Goal: Information Seeking & Learning: Learn about a topic

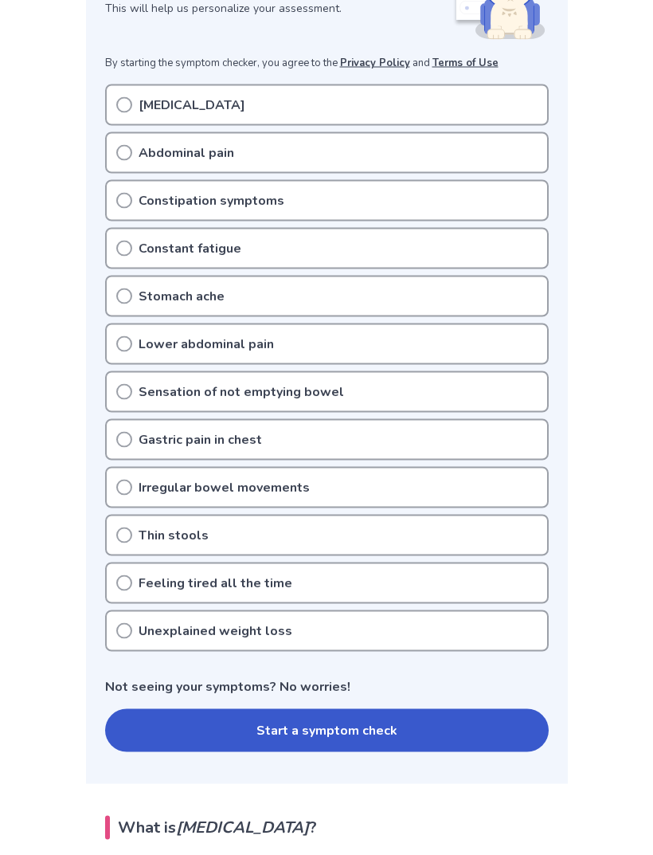
scroll to position [280, 0]
click at [135, 734] on button "Start a symptom check" at bounding box center [327, 729] width 444 height 43
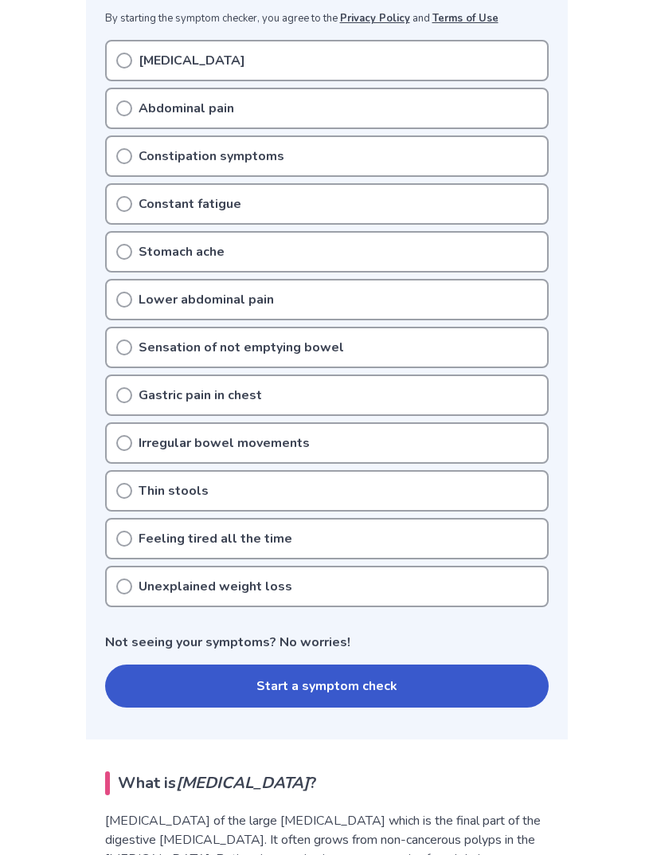
scroll to position [323, 0]
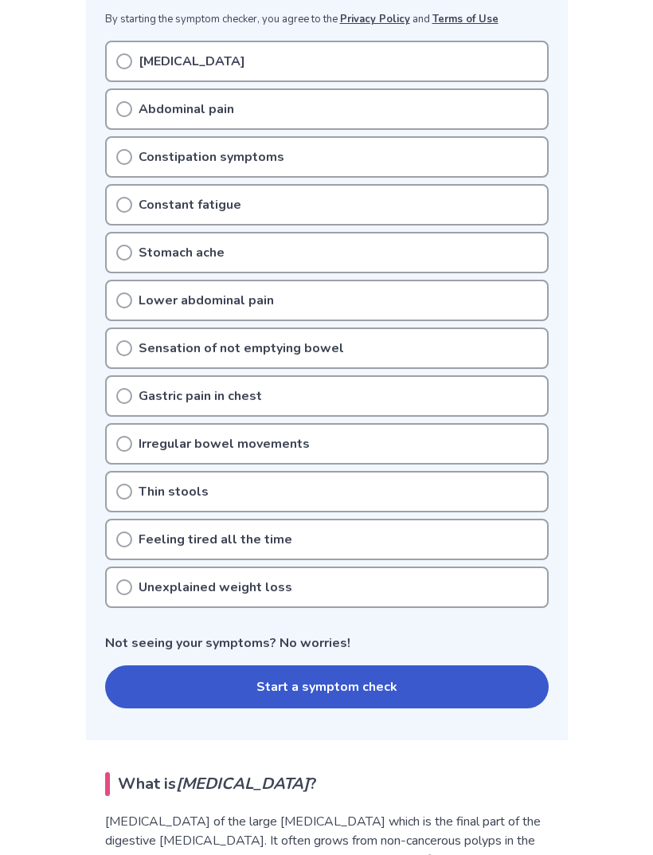
click at [174, 691] on button "Start a symptom check" at bounding box center [327, 686] width 444 height 43
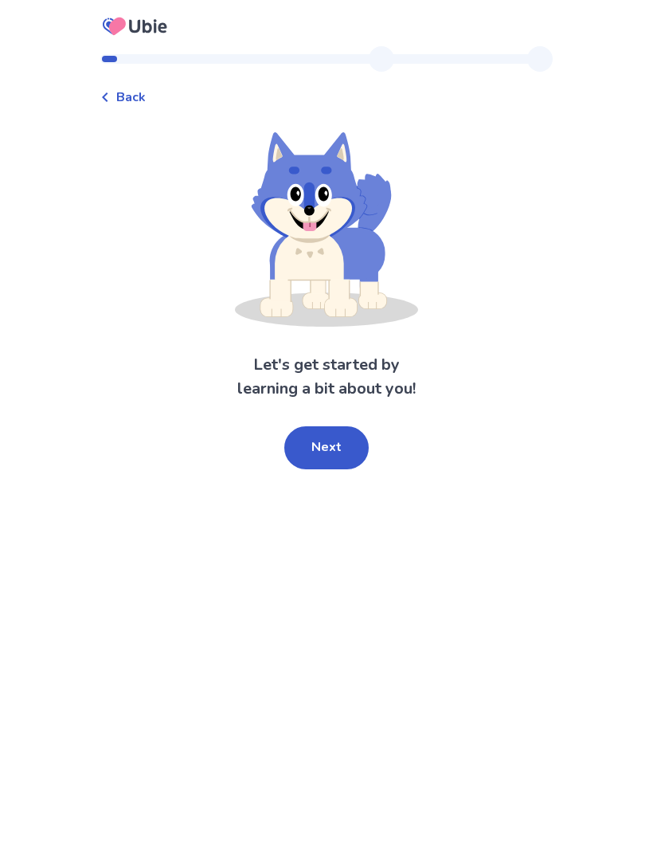
click at [307, 449] on button "Next" at bounding box center [326, 447] width 84 height 43
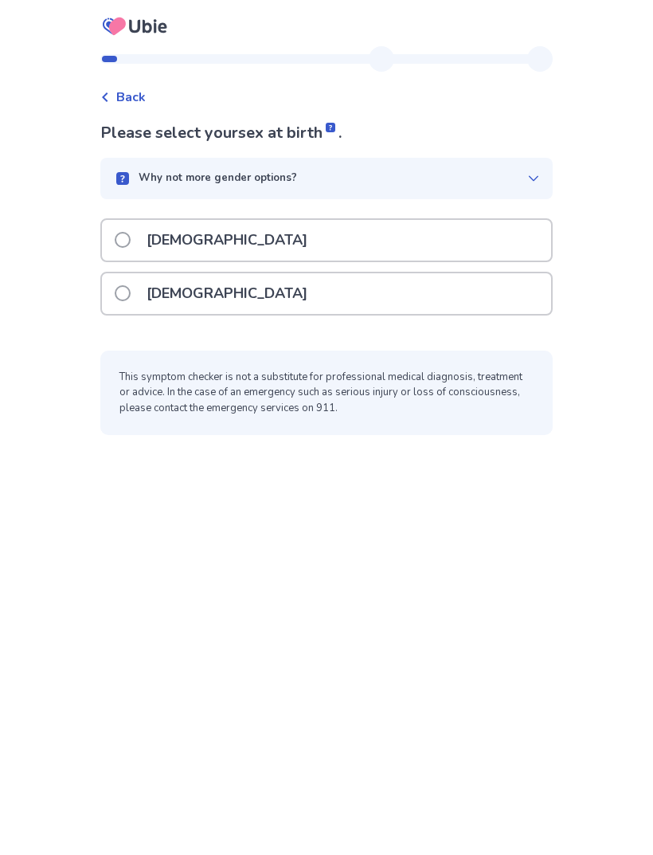
click at [129, 281] on label "[DEMOGRAPHIC_DATA]" at bounding box center [216, 293] width 202 height 41
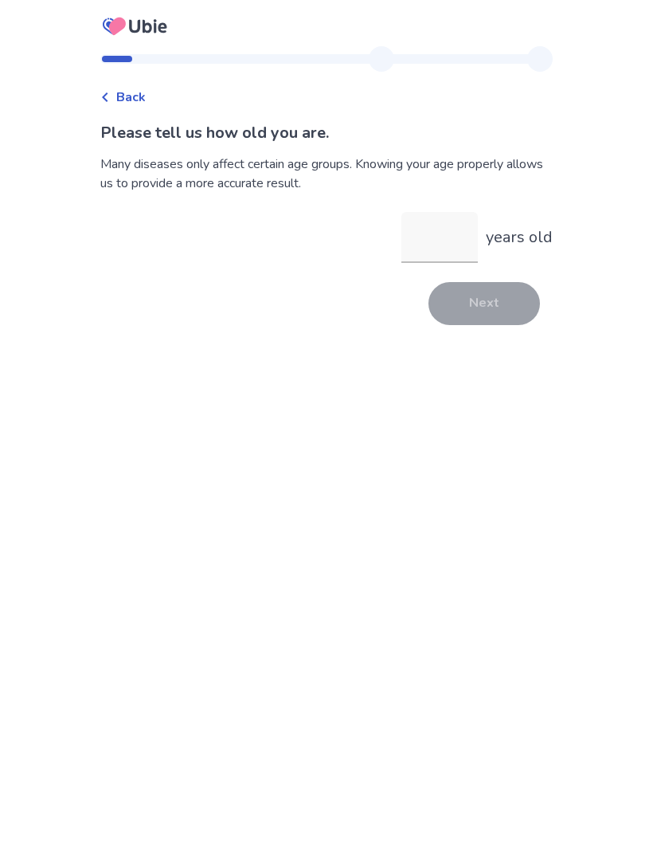
click at [434, 249] on input "years old" at bounding box center [439, 237] width 76 height 51
type input "**"
click at [454, 319] on button "Next" at bounding box center [485, 303] width 112 height 43
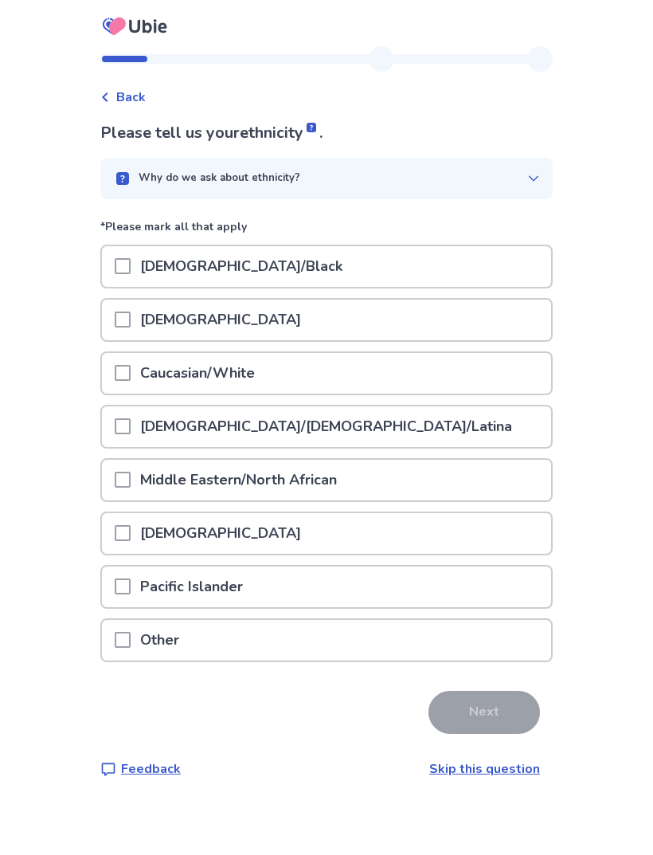
click at [126, 253] on div at bounding box center [123, 266] width 16 height 41
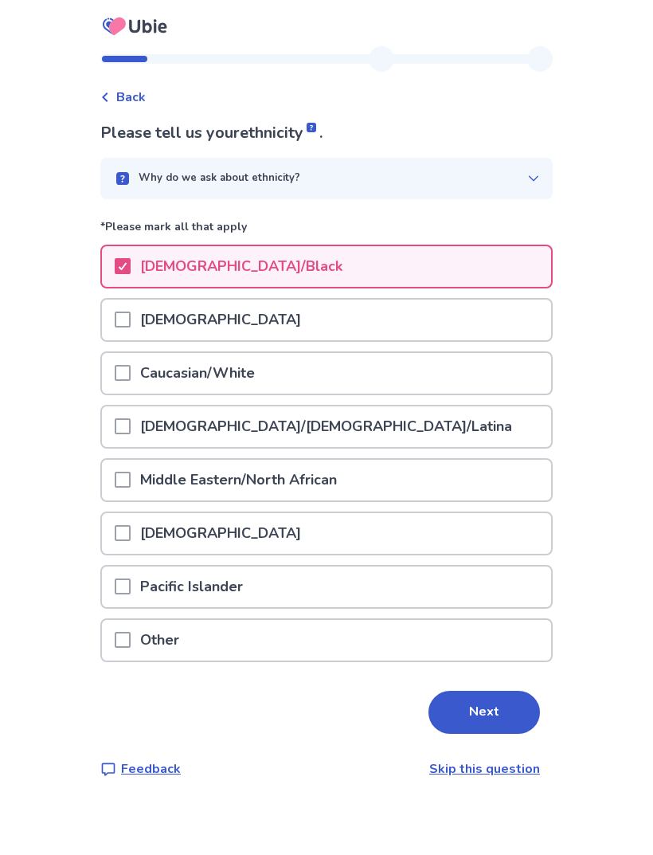
click at [448, 720] on button "Next" at bounding box center [485, 712] width 112 height 43
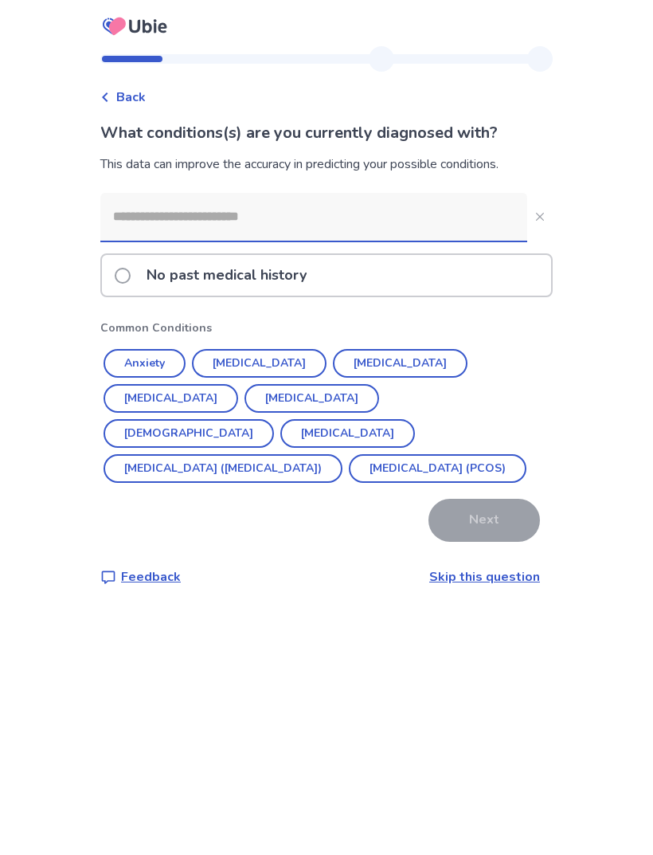
click at [345, 363] on button "[MEDICAL_DATA]" at bounding box center [400, 363] width 135 height 29
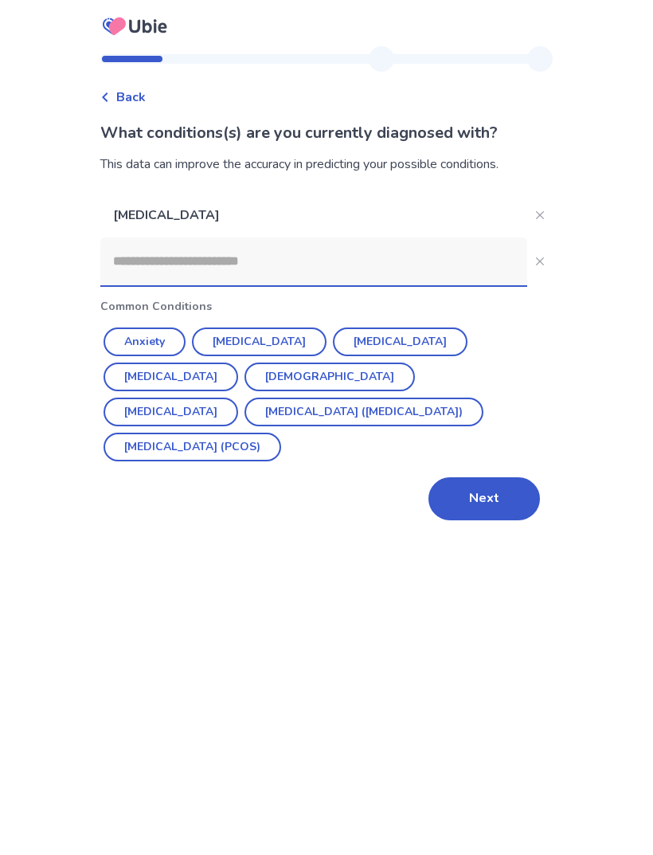
click at [245, 380] on button "[DEMOGRAPHIC_DATA]" at bounding box center [330, 376] width 170 height 29
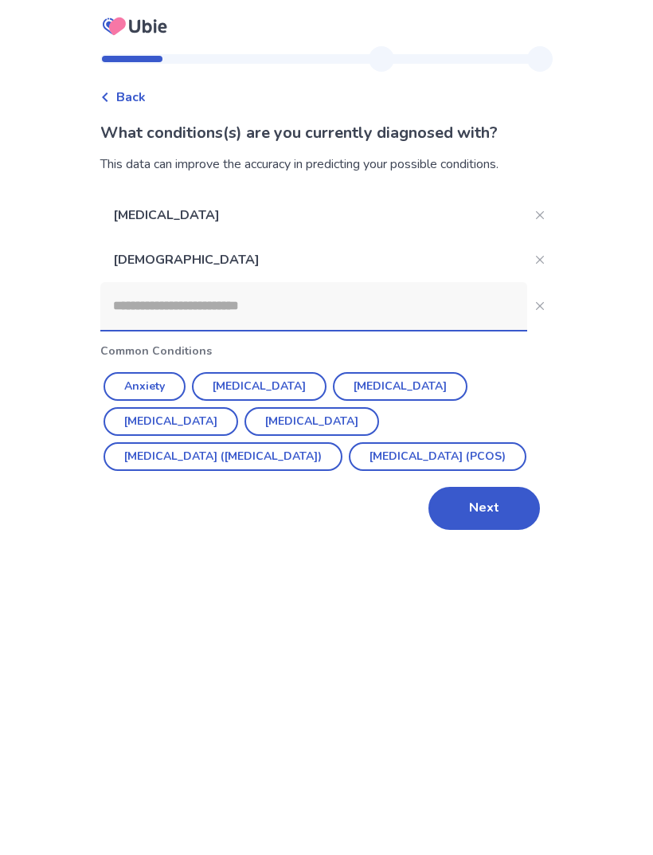
click at [155, 395] on button "Anxiety" at bounding box center [145, 386] width 82 height 29
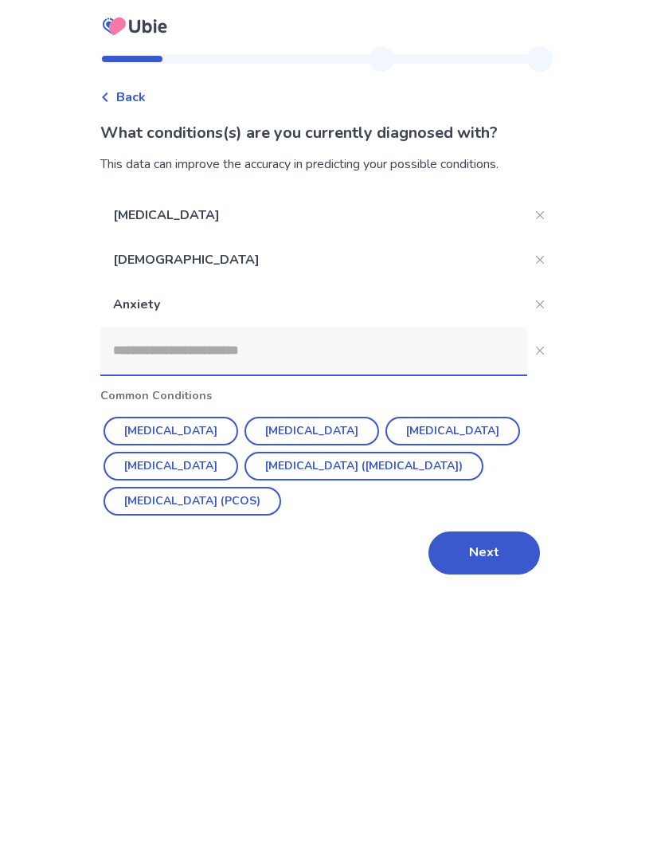
click at [444, 554] on button "Next" at bounding box center [485, 552] width 112 height 43
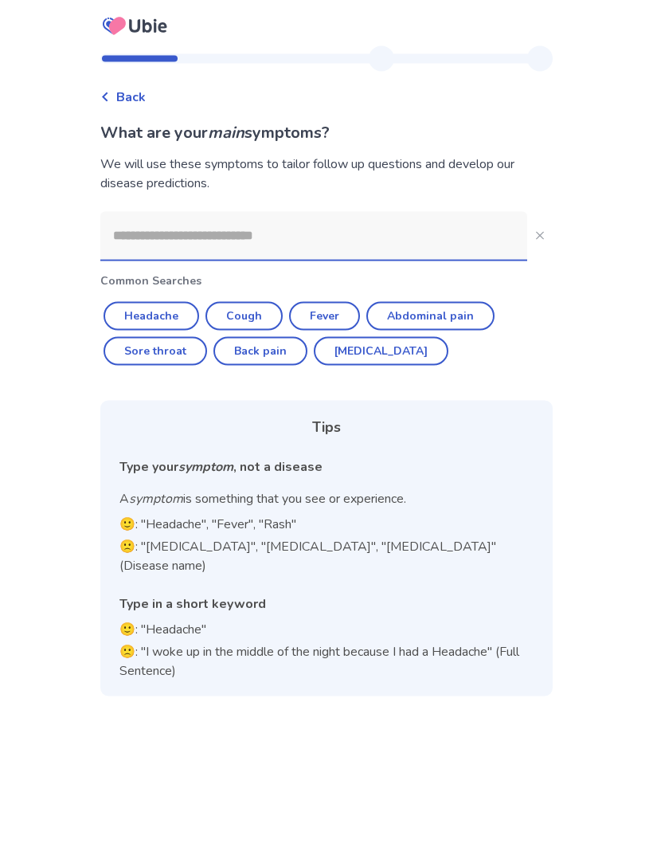
scroll to position [9, 0]
click at [131, 229] on input at bounding box center [313, 236] width 427 height 48
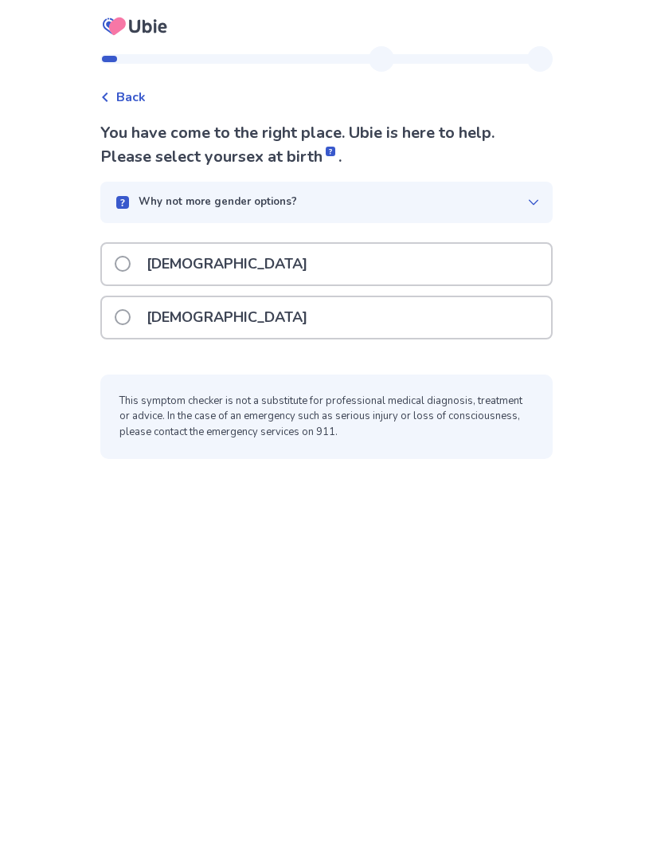
click at [147, 319] on p "[DEMOGRAPHIC_DATA]" at bounding box center [227, 317] width 180 height 41
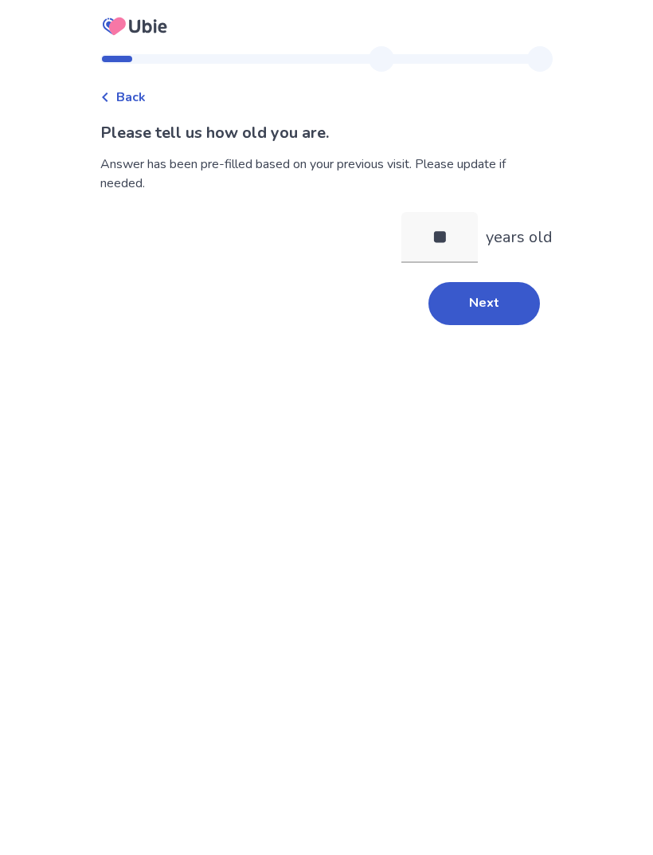
click at [467, 319] on button "Next" at bounding box center [485, 303] width 112 height 43
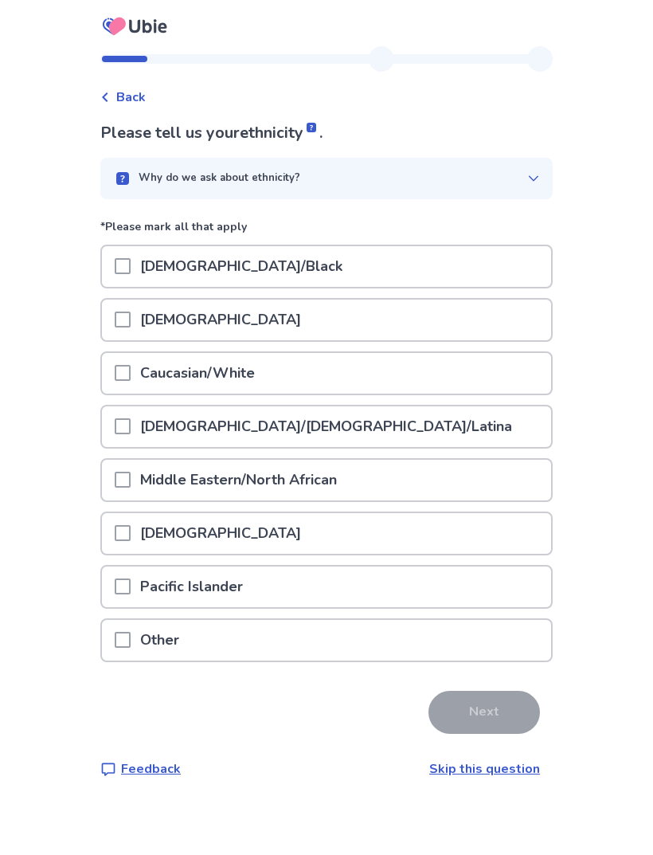
click at [130, 264] on span at bounding box center [123, 266] width 16 height 16
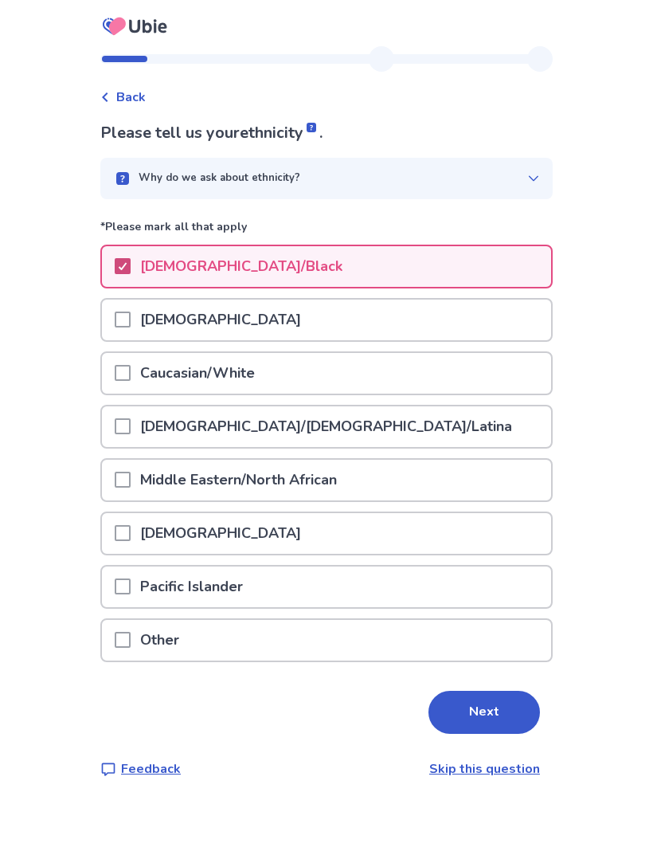
click at [472, 713] on button "Next" at bounding box center [485, 712] width 112 height 43
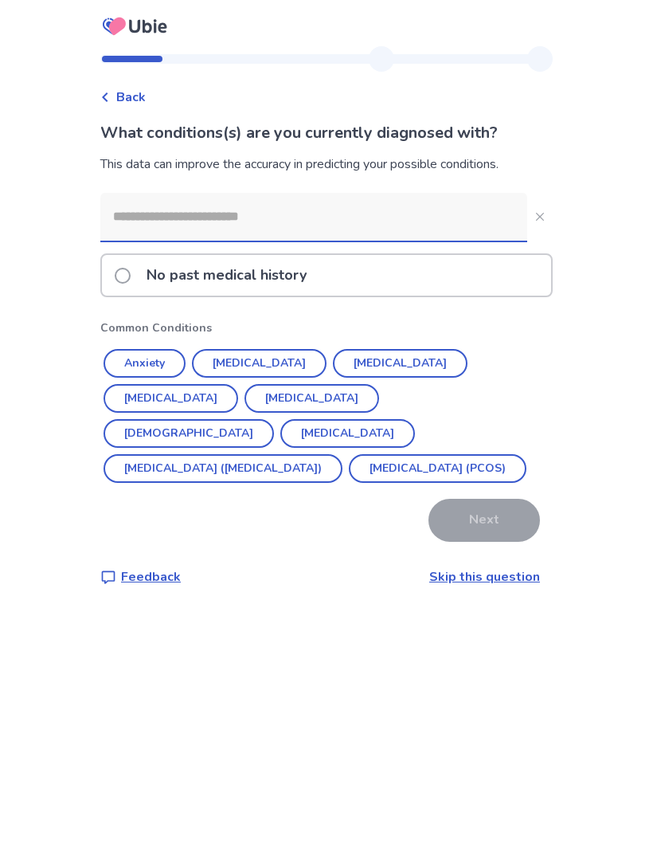
click at [141, 212] on input at bounding box center [313, 217] width 427 height 48
click at [144, 360] on button "Anxiety" at bounding box center [145, 363] width 82 height 29
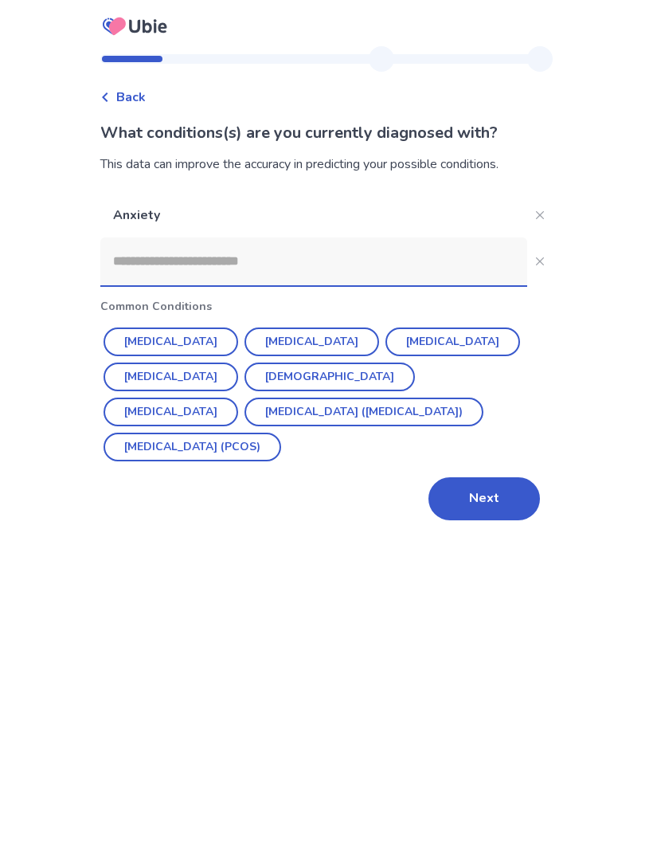
click at [276, 343] on button "[MEDICAL_DATA]" at bounding box center [312, 341] width 135 height 29
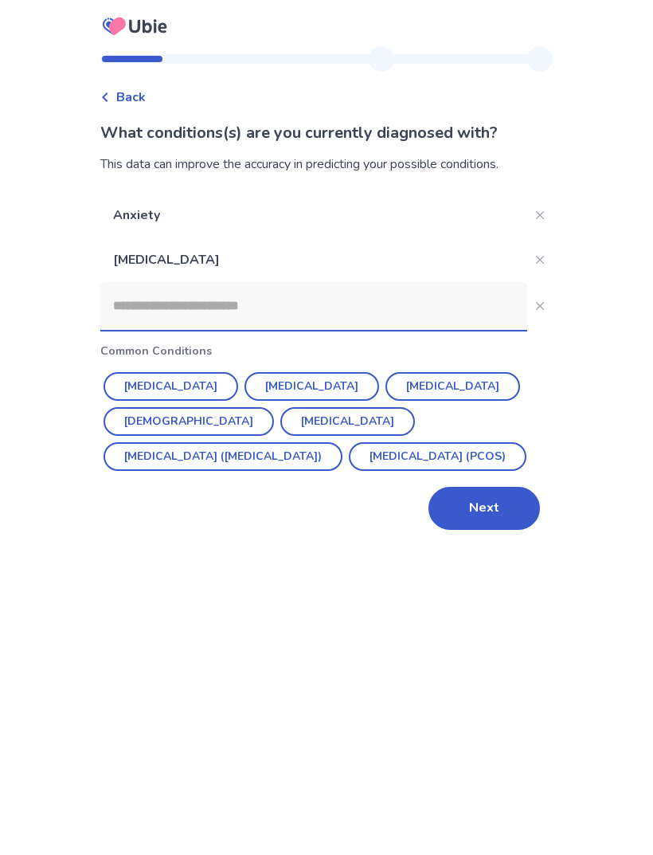
click at [274, 407] on button "[DEMOGRAPHIC_DATA]" at bounding box center [189, 421] width 170 height 29
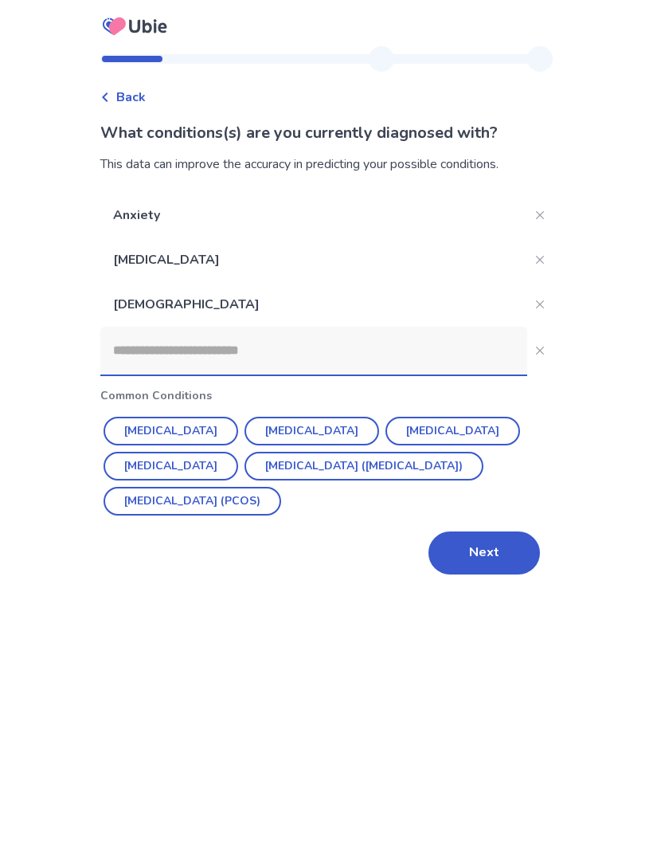
click at [479, 554] on button "Next" at bounding box center [485, 552] width 112 height 43
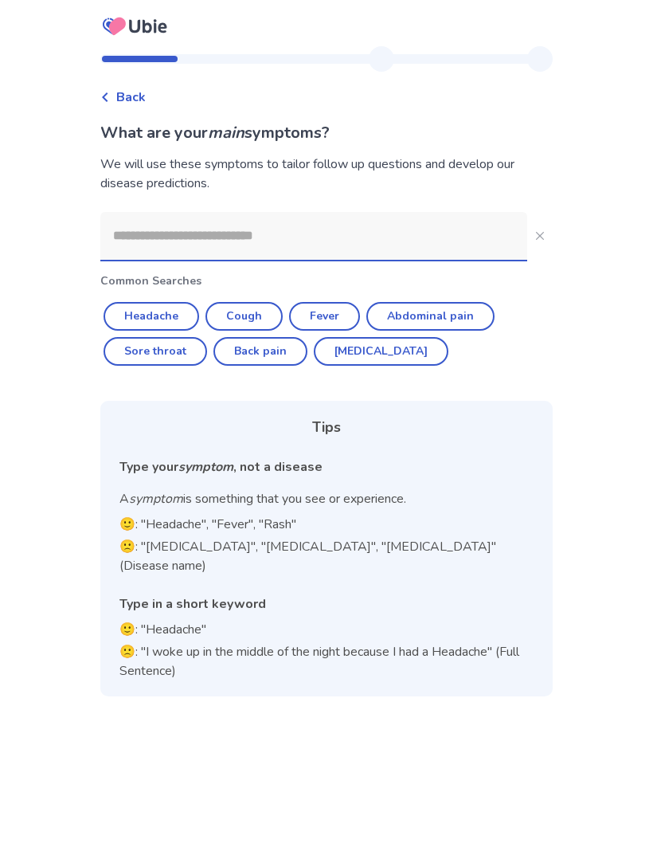
click at [134, 249] on input at bounding box center [313, 236] width 427 height 48
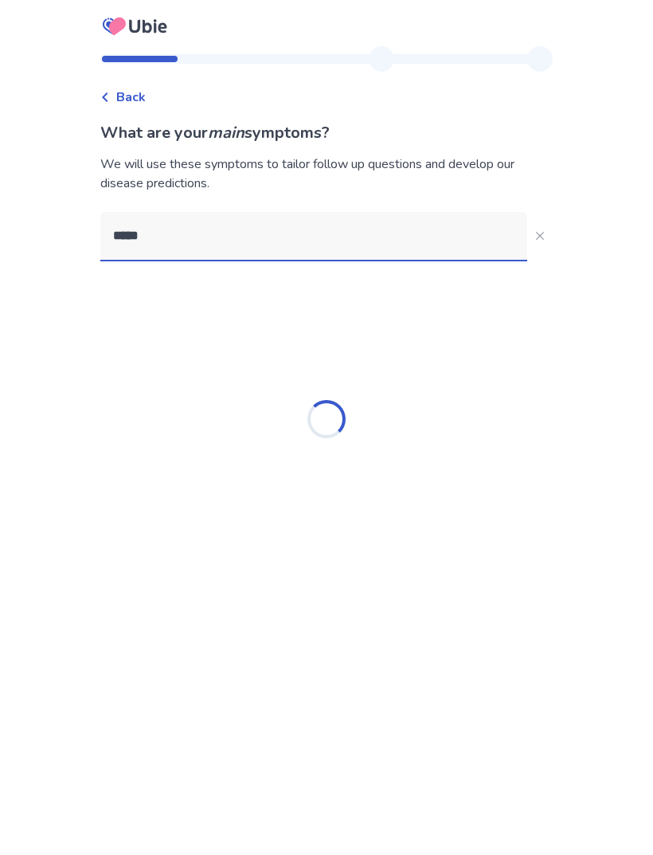
type input "******"
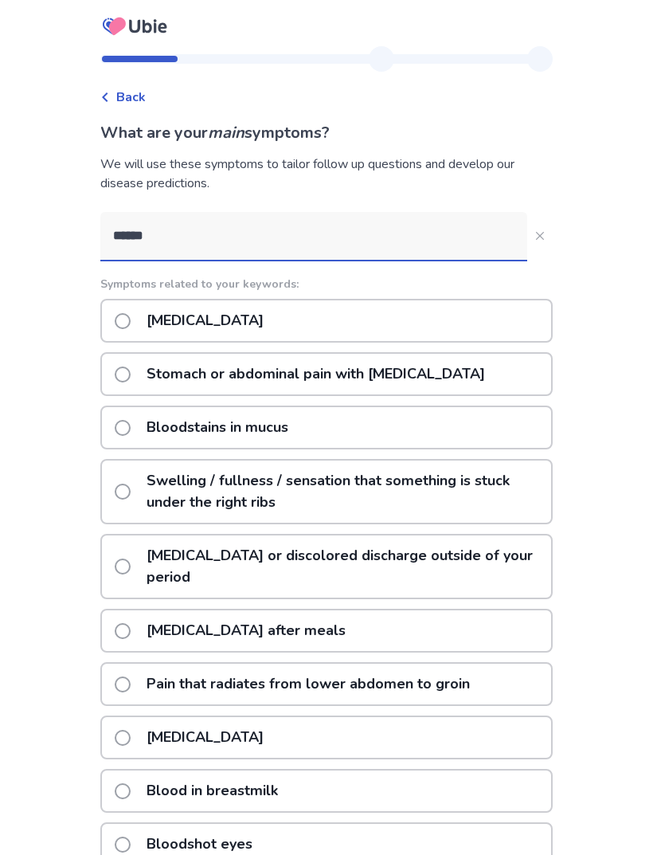
click at [131, 317] on span at bounding box center [123, 321] width 16 height 16
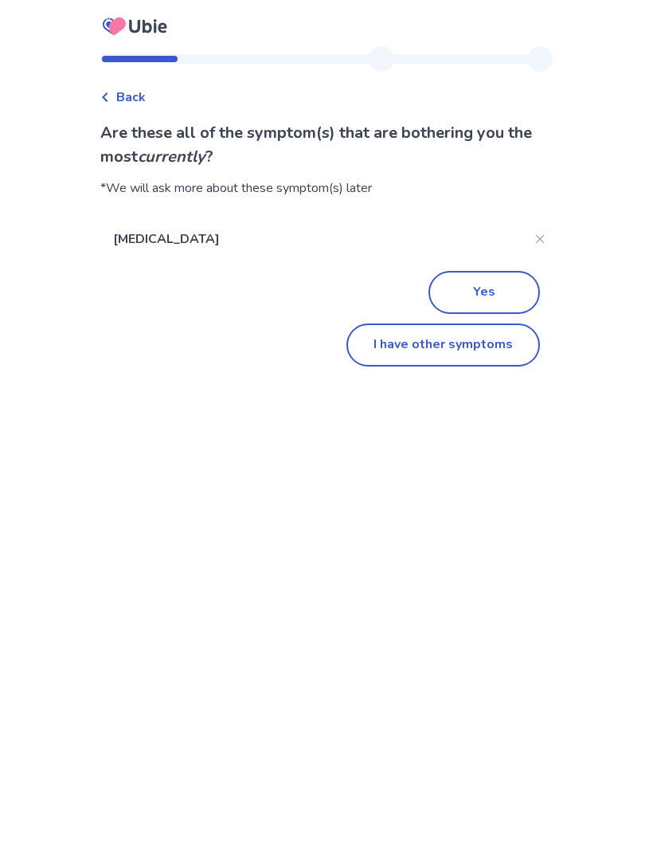
click at [499, 285] on button "Yes" at bounding box center [485, 292] width 112 height 43
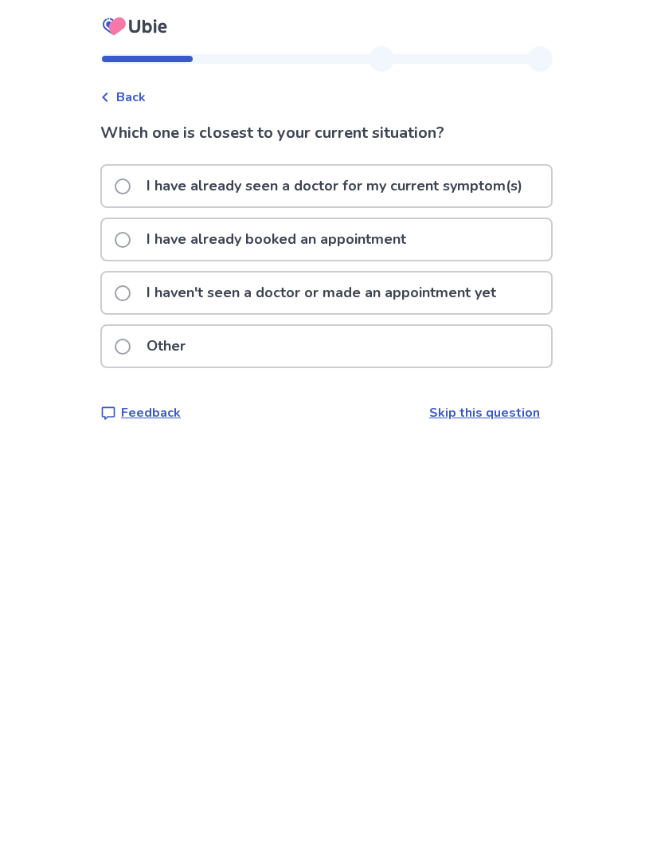
click at [131, 292] on span at bounding box center [123, 293] width 16 height 16
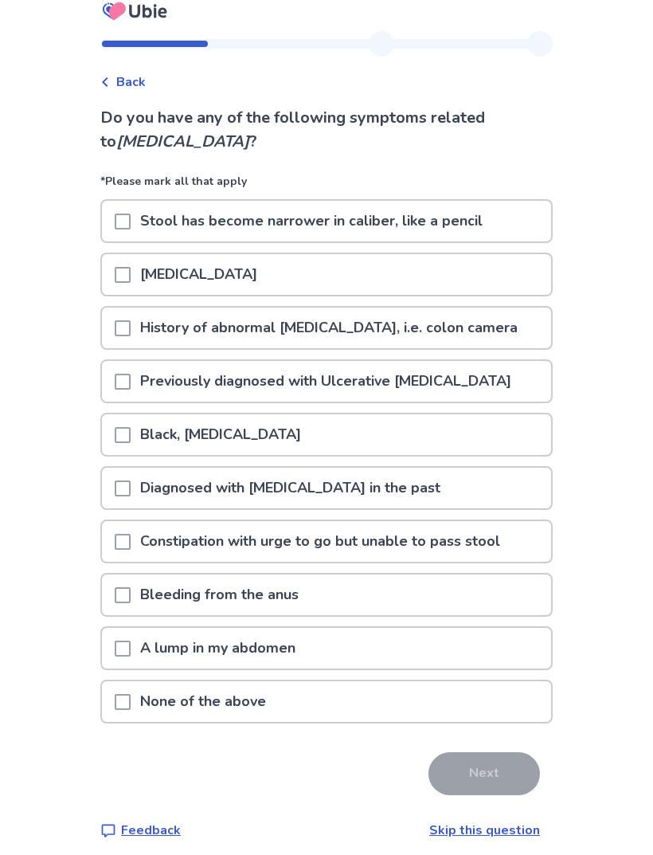
scroll to position [1, 0]
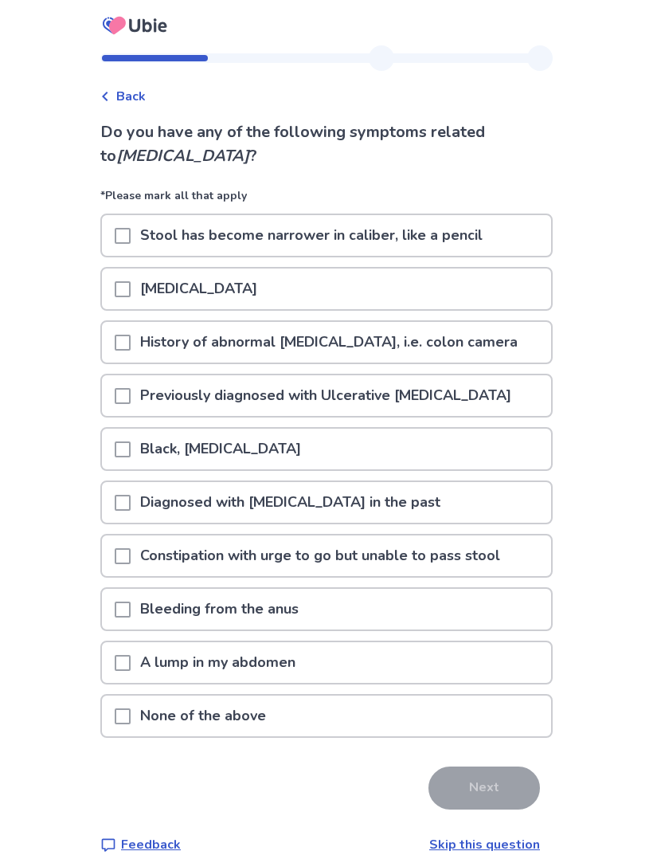
click at [194, 734] on p "None of the above" at bounding box center [203, 716] width 145 height 41
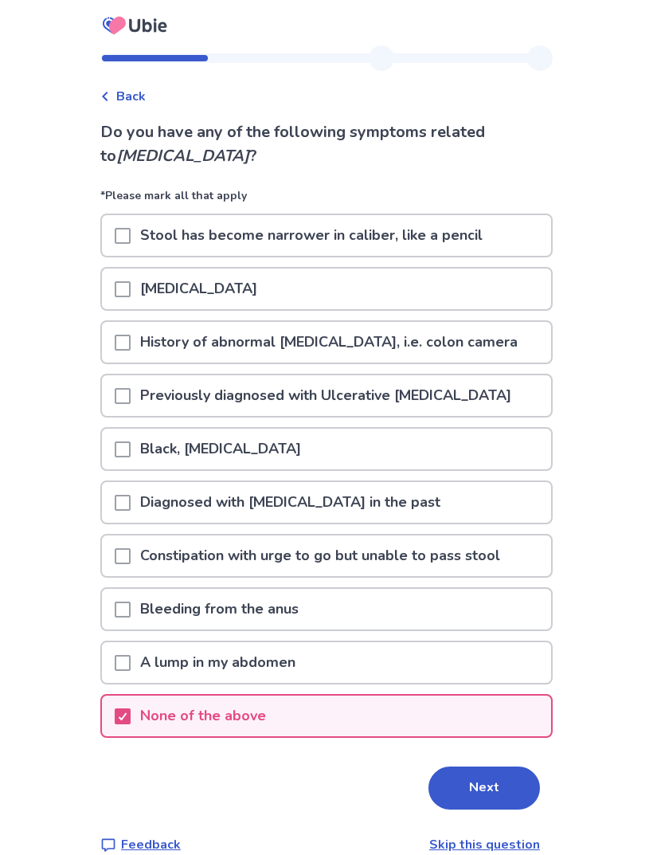
scroll to position [0, 0]
click at [131, 706] on div at bounding box center [123, 716] width 16 height 41
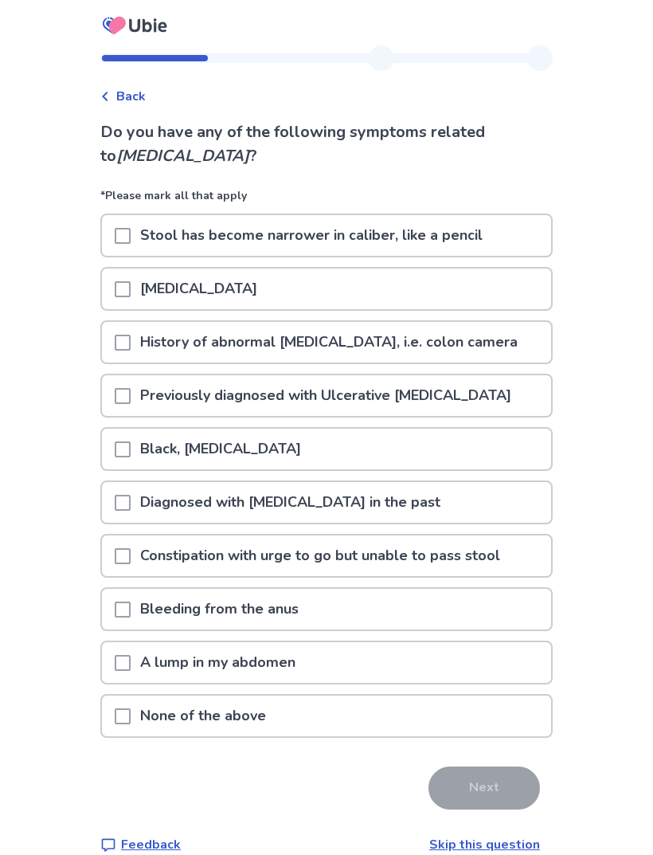
click at [131, 714] on span at bounding box center [123, 717] width 16 height 16
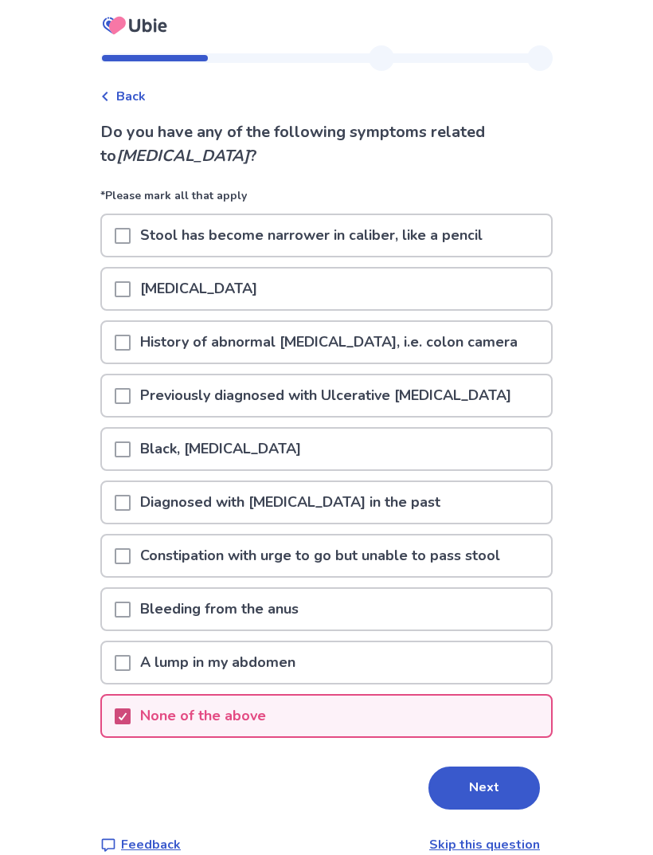
click at [444, 793] on button "Next" at bounding box center [485, 788] width 112 height 43
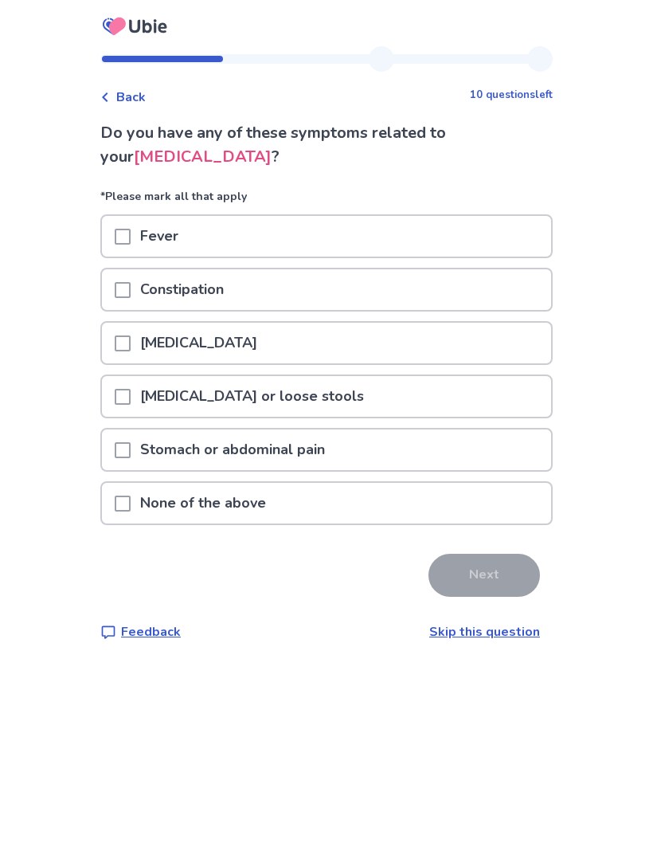
click at [131, 492] on div at bounding box center [123, 503] width 16 height 41
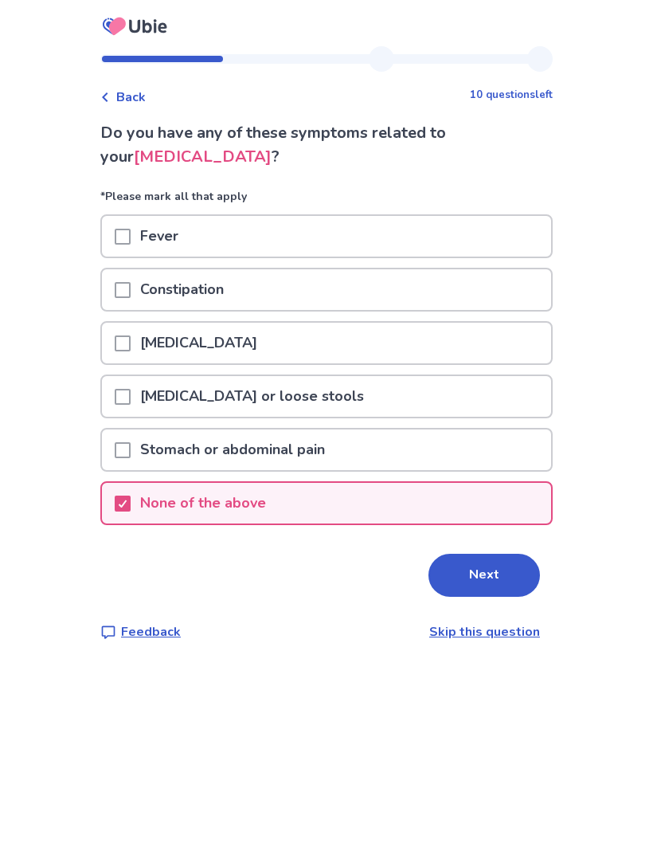
click at [471, 584] on button "Next" at bounding box center [485, 575] width 112 height 43
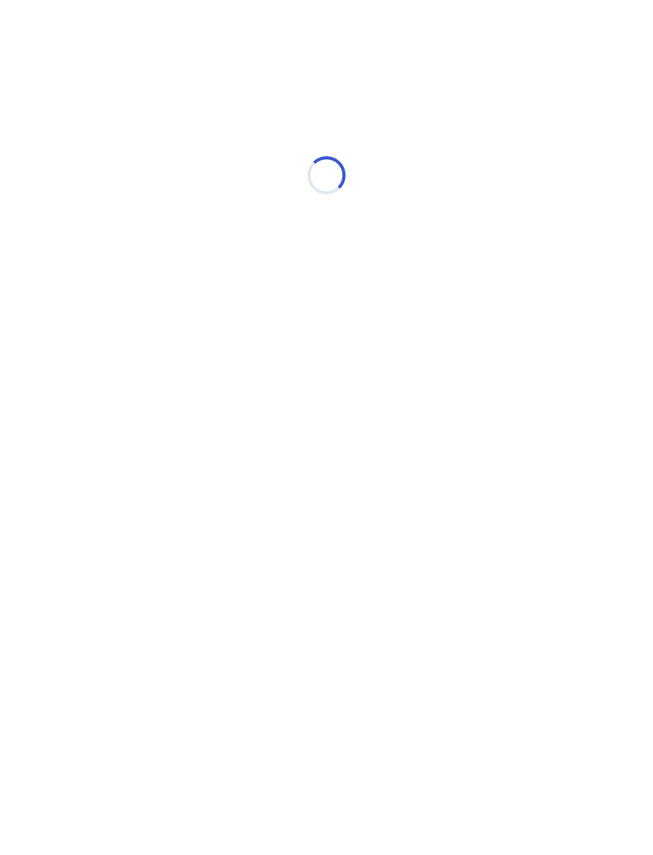
select select "*"
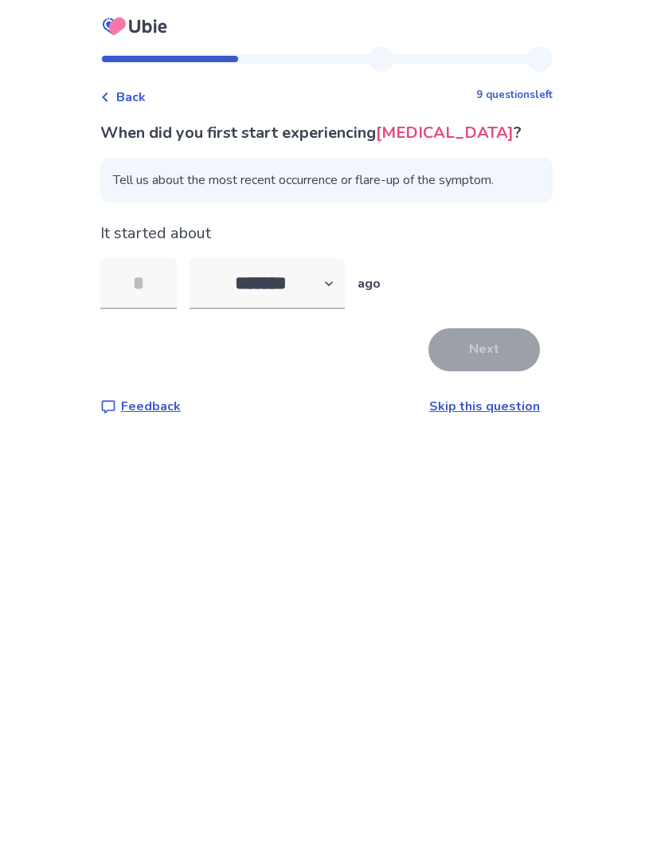
click at [124, 292] on input "tel" at bounding box center [138, 283] width 76 height 51
type input "**"
click at [463, 335] on button "Next" at bounding box center [485, 349] width 112 height 43
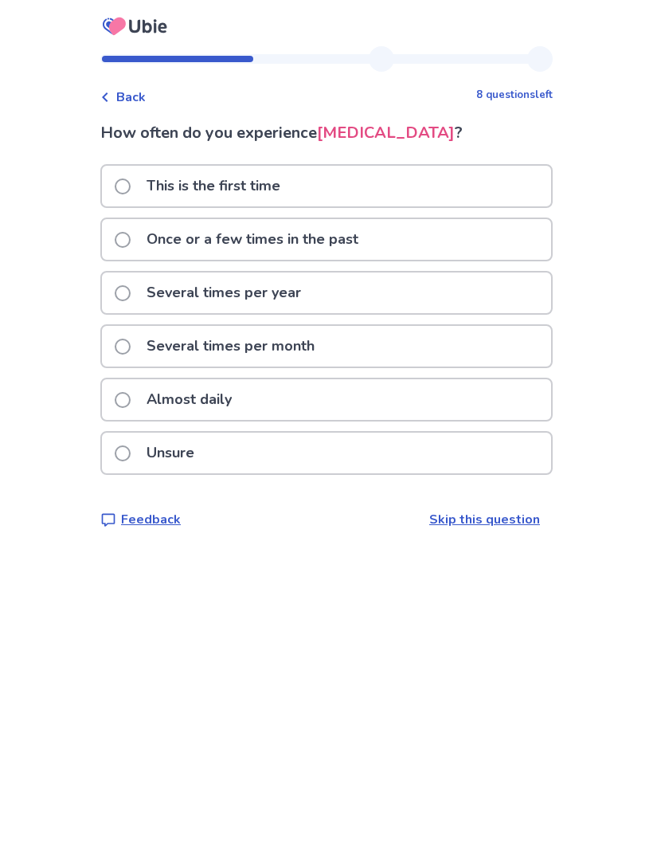
click at [126, 453] on span at bounding box center [123, 453] width 16 height 16
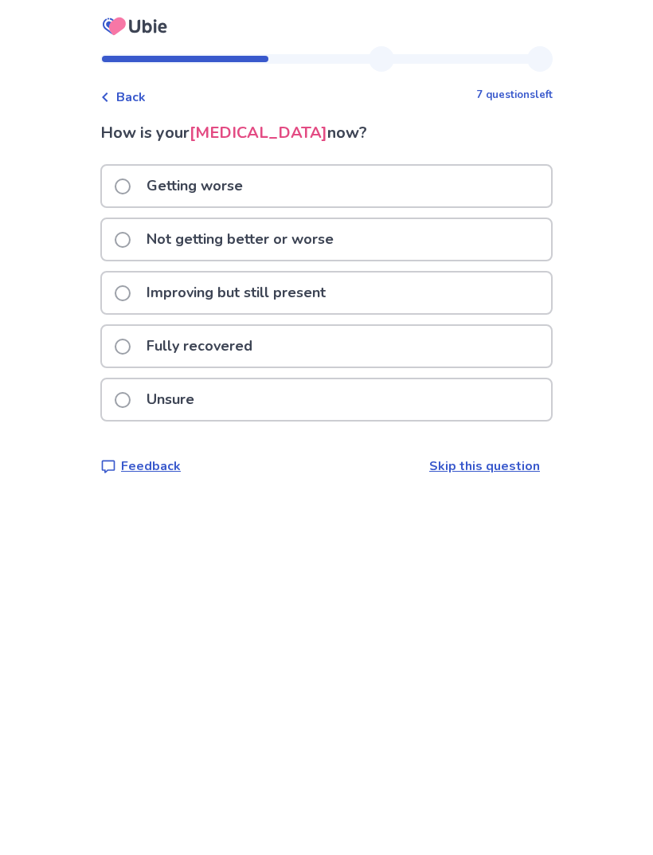
click at [129, 249] on label "Not getting better or worse" at bounding box center [229, 239] width 229 height 41
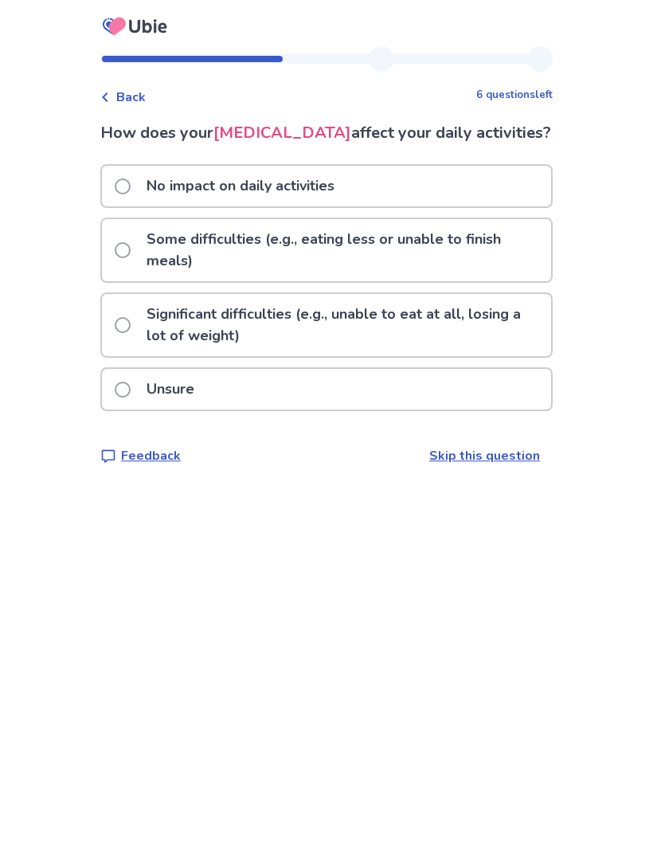
click at [119, 205] on div "No impact on daily activities" at bounding box center [326, 186] width 449 height 41
click at [135, 281] on label "Some difficulties (e.g., eating less or unable to finish meals)" at bounding box center [333, 250] width 437 height 62
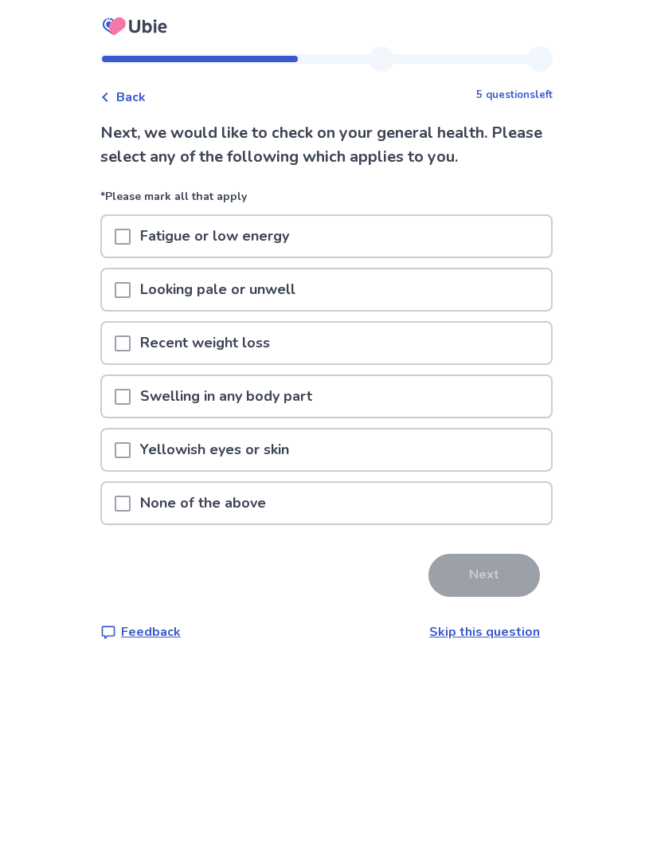
click at [131, 495] on span at bounding box center [123, 503] width 16 height 16
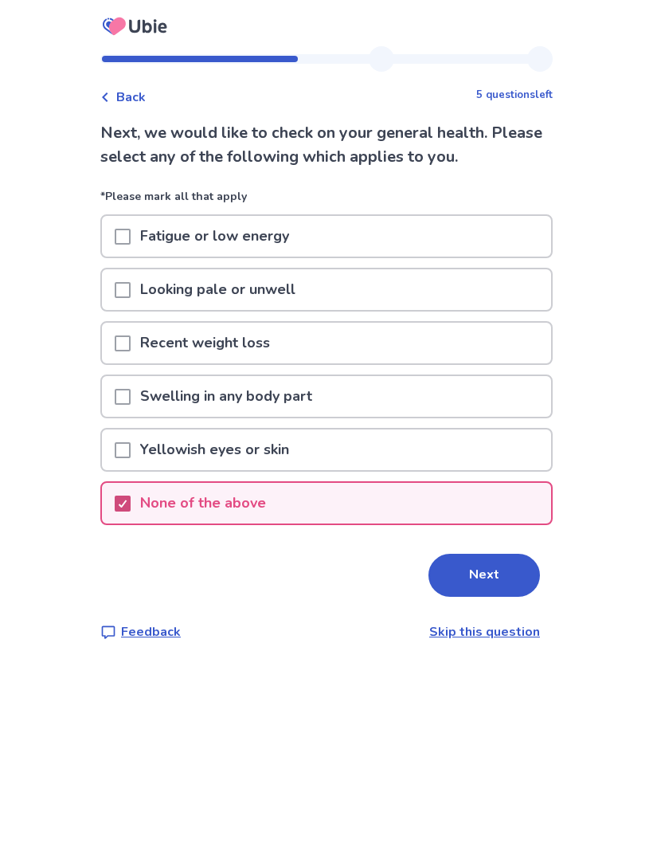
click at [469, 582] on button "Next" at bounding box center [485, 575] width 112 height 43
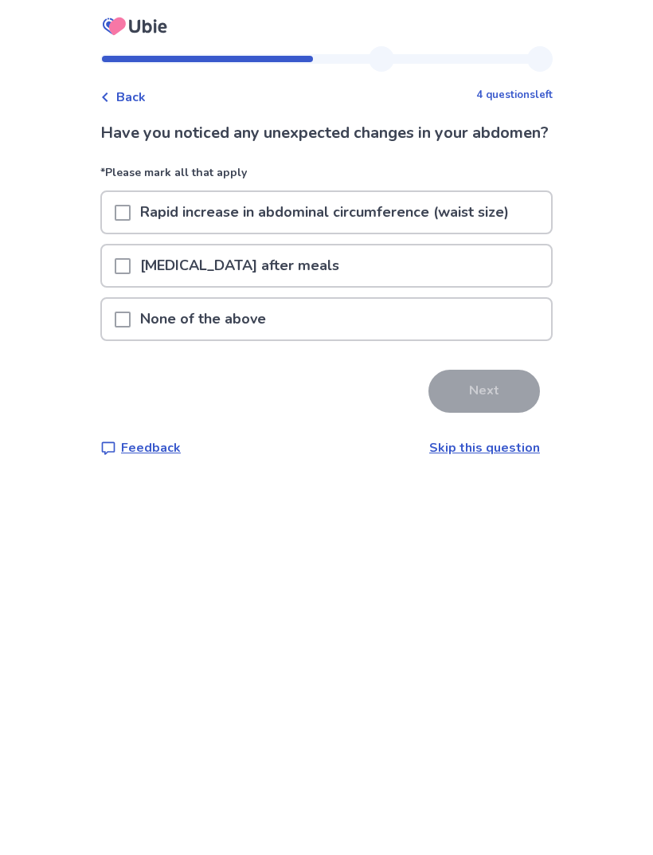
click at [131, 274] on span at bounding box center [123, 266] width 16 height 16
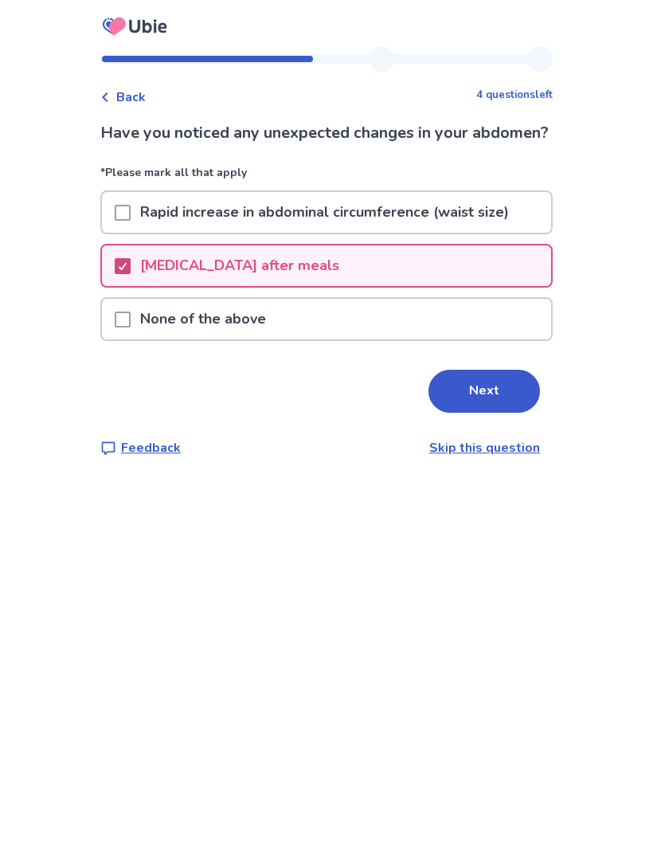
click at [452, 413] on button "Next" at bounding box center [485, 391] width 112 height 43
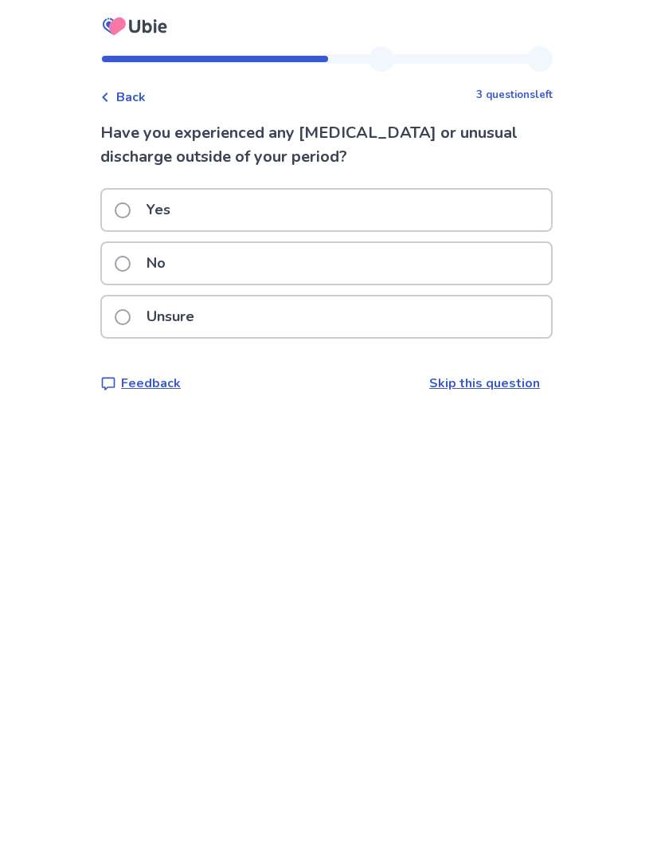
click at [119, 256] on div "No" at bounding box center [326, 263] width 449 height 41
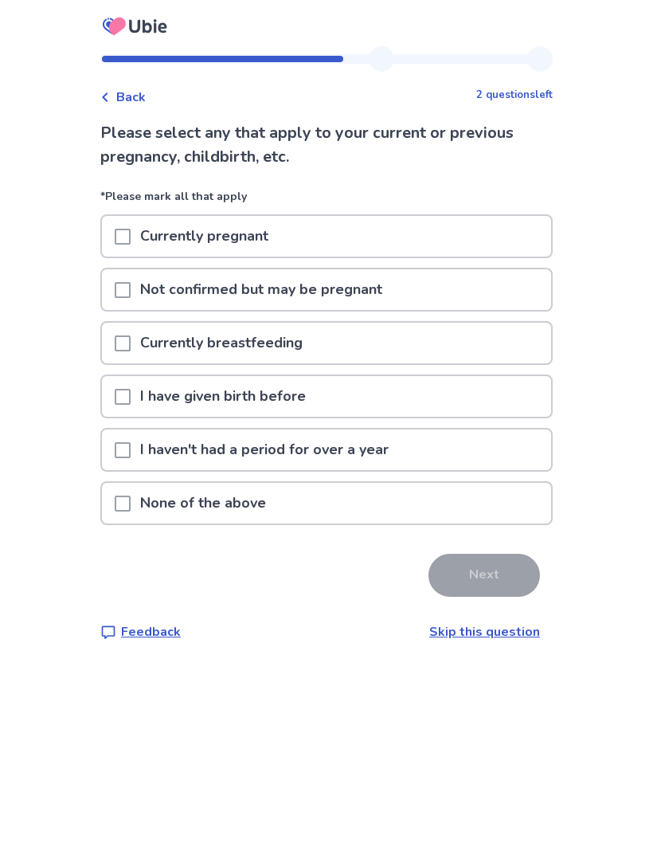
click at [125, 496] on span at bounding box center [123, 503] width 16 height 16
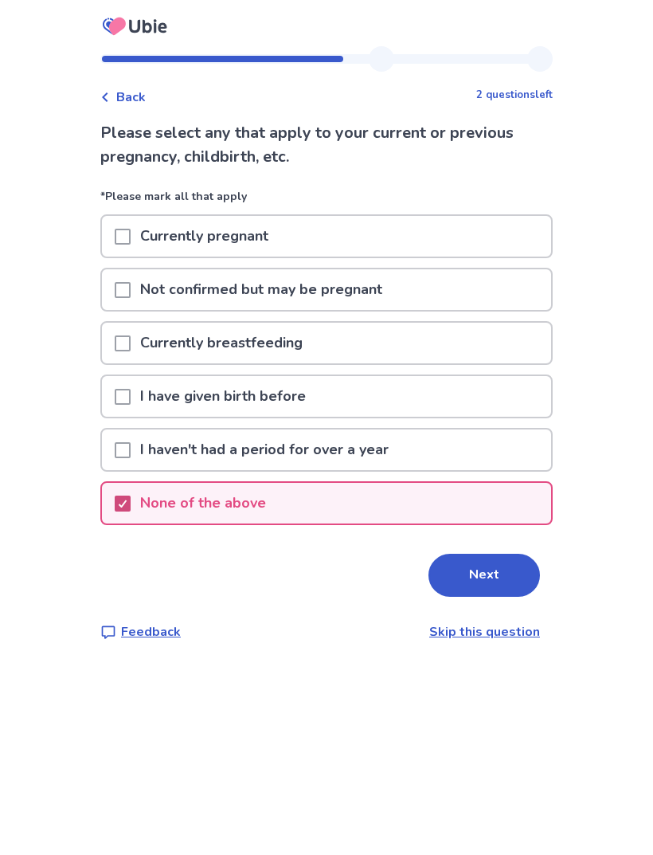
click at [459, 560] on button "Next" at bounding box center [485, 575] width 112 height 43
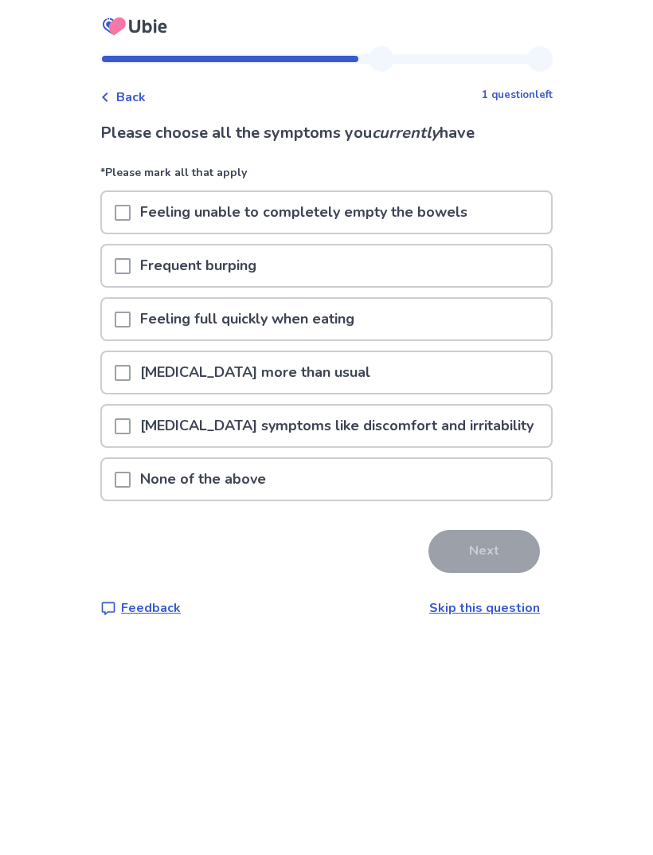
click at [125, 208] on span at bounding box center [123, 213] width 16 height 16
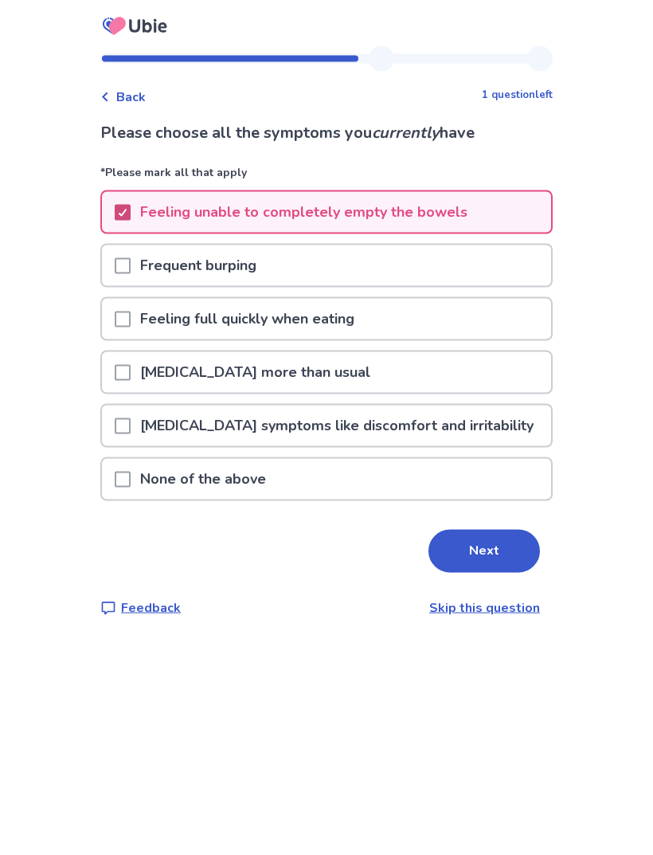
scroll to position [36, 0]
click at [126, 365] on span at bounding box center [123, 373] width 16 height 16
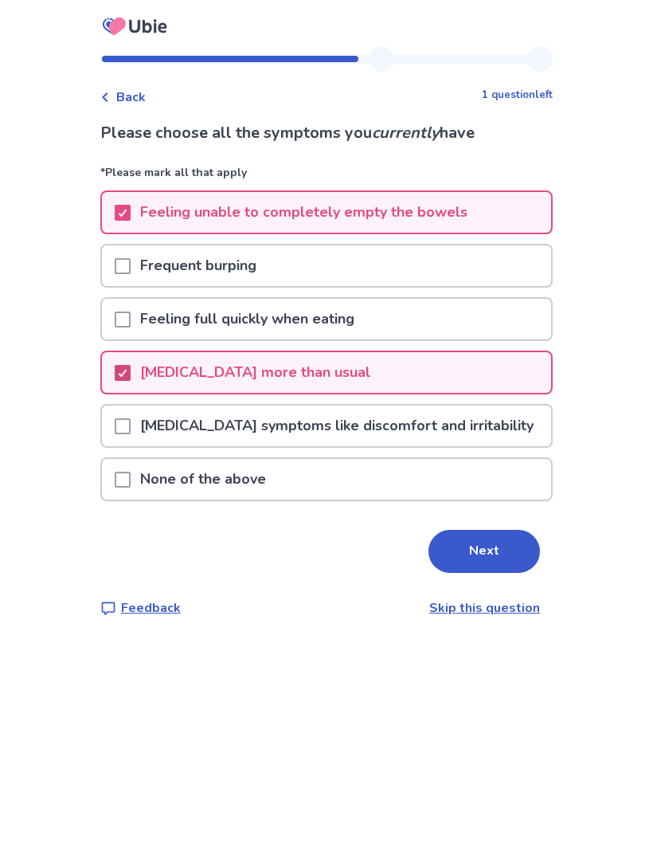
click at [128, 258] on span at bounding box center [123, 266] width 16 height 16
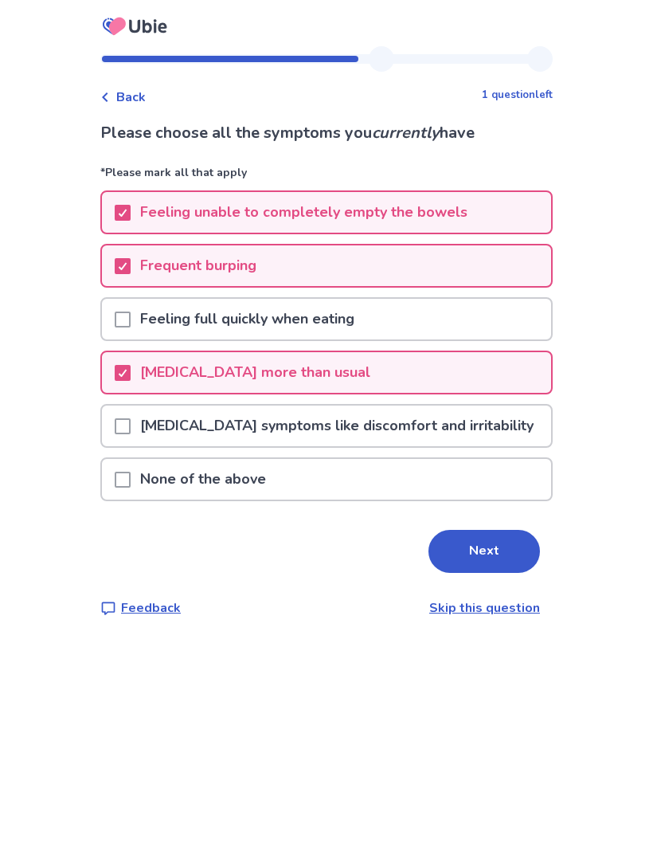
click at [125, 245] on div at bounding box center [123, 265] width 16 height 41
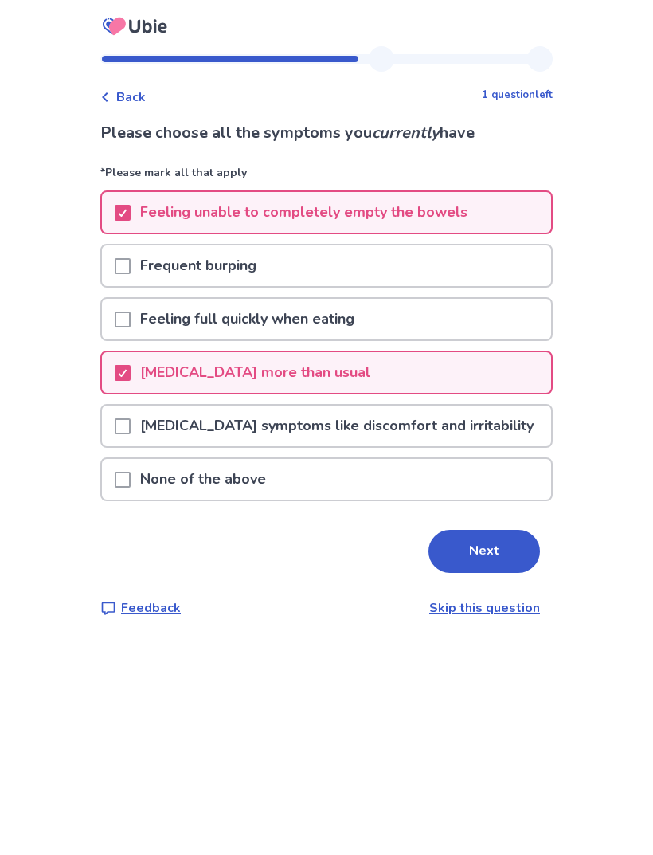
click at [456, 530] on button "Next" at bounding box center [485, 551] width 112 height 43
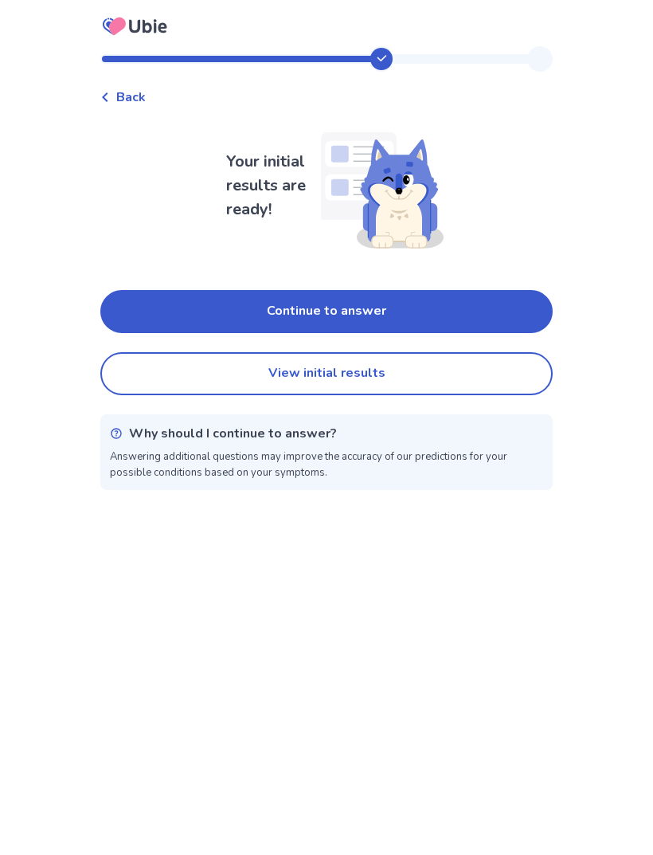
click at [153, 300] on button "Continue to answer" at bounding box center [326, 311] width 452 height 43
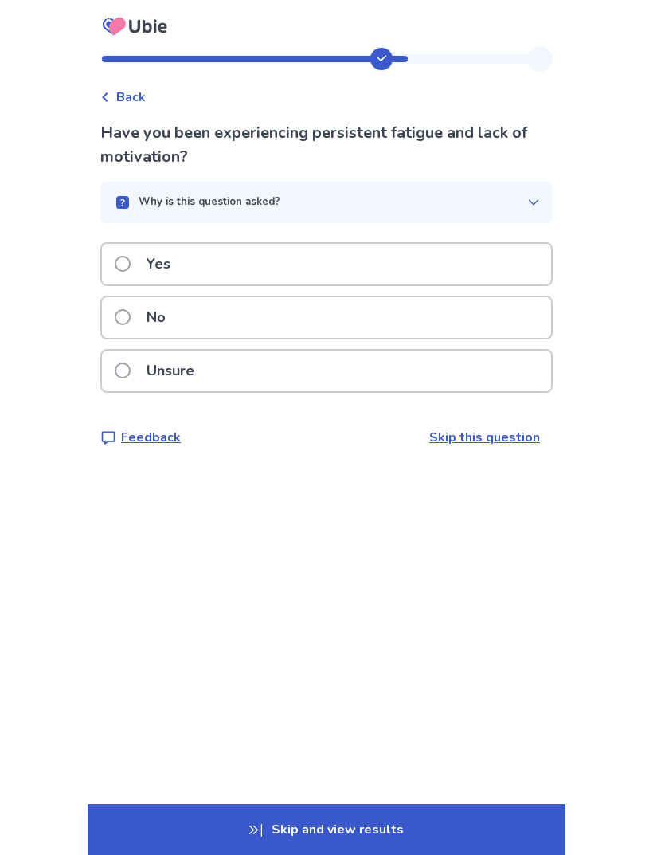
click at [127, 309] on label "No" at bounding box center [145, 317] width 61 height 41
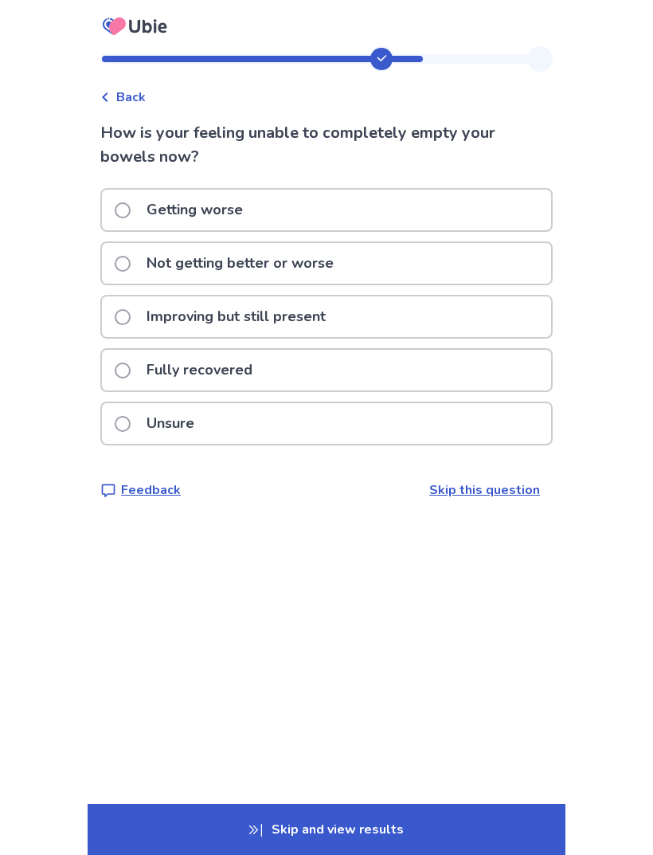
click at [127, 270] on label "Not getting better or worse" at bounding box center [229, 263] width 229 height 41
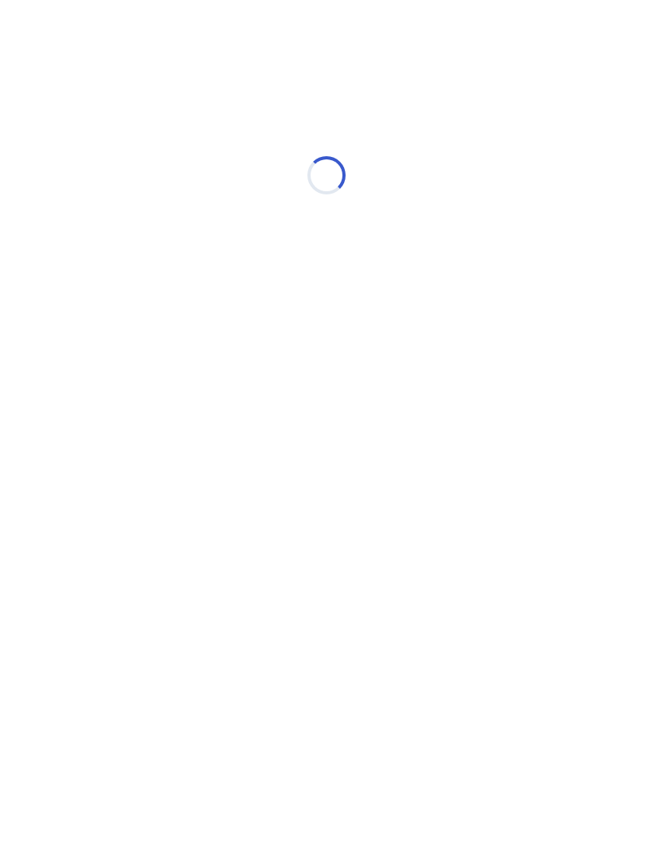
select select "*"
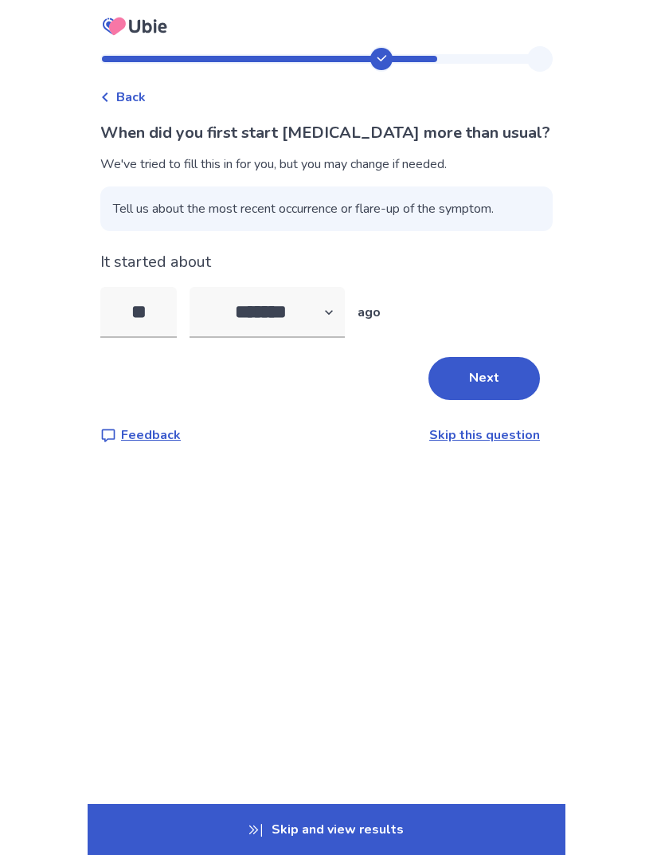
click at [478, 385] on button "Next" at bounding box center [485, 378] width 112 height 43
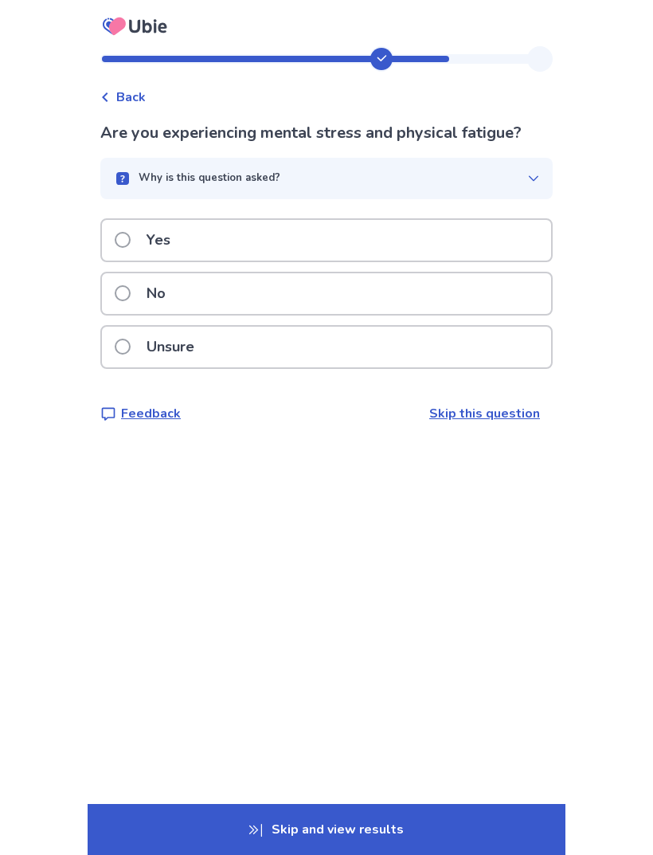
click at [131, 295] on span at bounding box center [123, 293] width 16 height 16
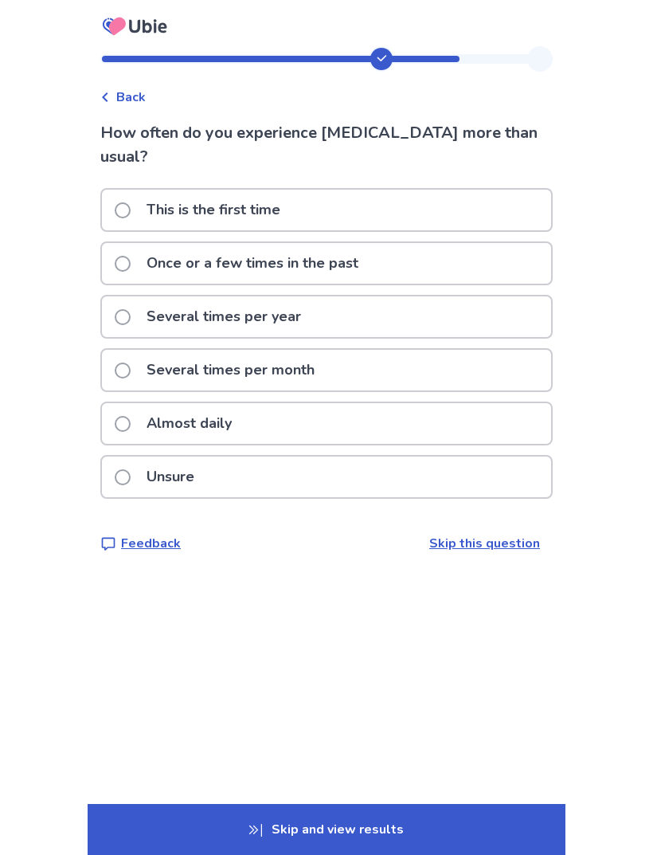
click at [127, 272] on label "Once or a few times in the past" at bounding box center [241, 263] width 253 height 41
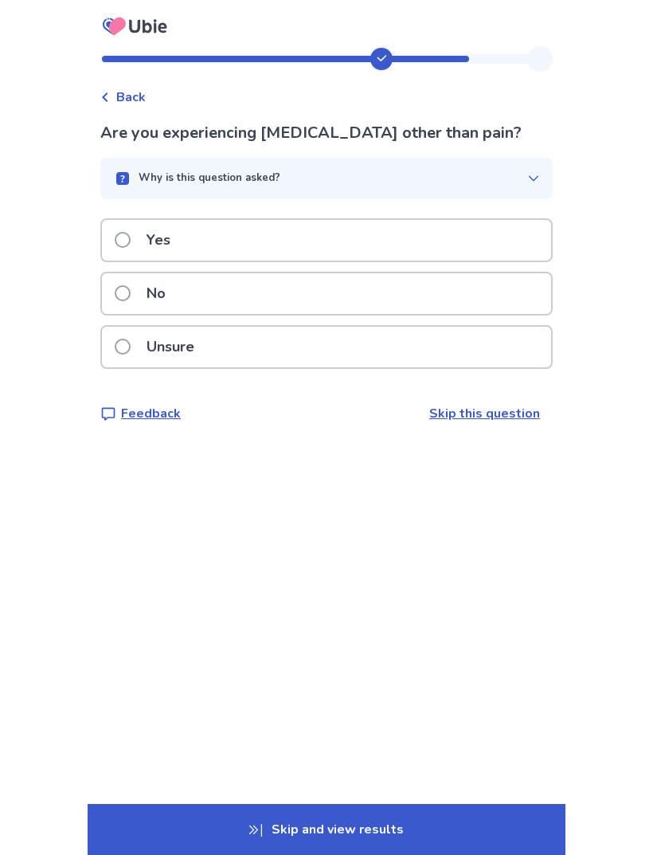
click at [125, 296] on span at bounding box center [123, 293] width 16 height 16
click at [124, 303] on label "No" at bounding box center [145, 293] width 61 height 41
click at [126, 299] on label "No" at bounding box center [145, 293] width 61 height 41
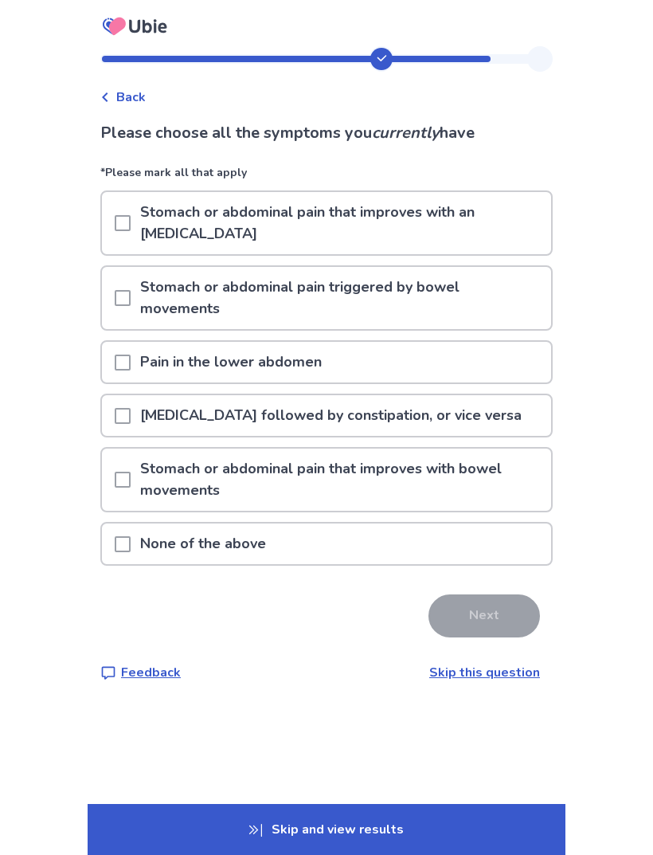
click at [131, 523] on div at bounding box center [123, 543] width 16 height 41
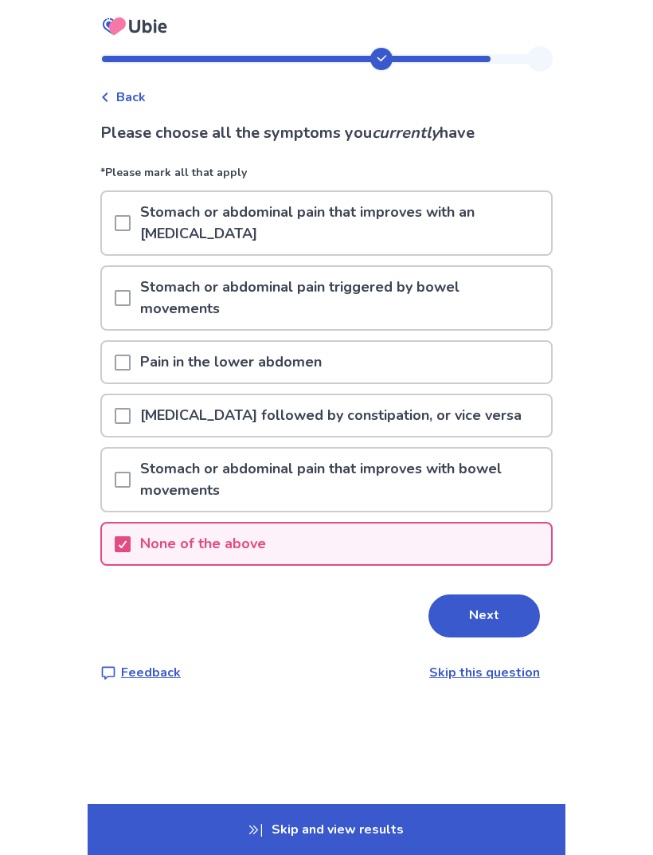
click at [463, 604] on button "Next" at bounding box center [485, 615] width 112 height 43
click at [121, 448] on div "Stomach or abdominal pain that improves with bowel movements" at bounding box center [326, 479] width 449 height 62
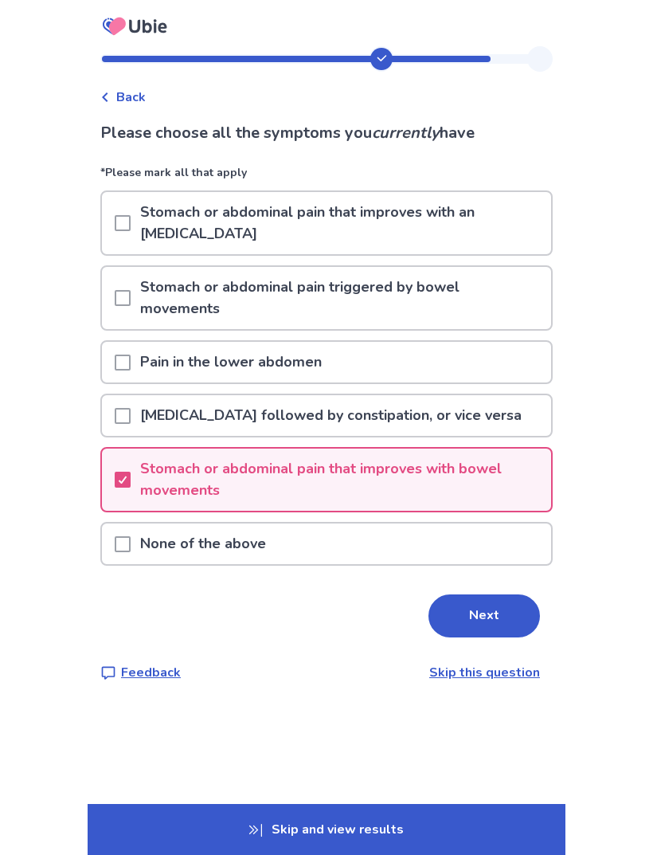
click at [131, 472] on span at bounding box center [123, 480] width 16 height 16
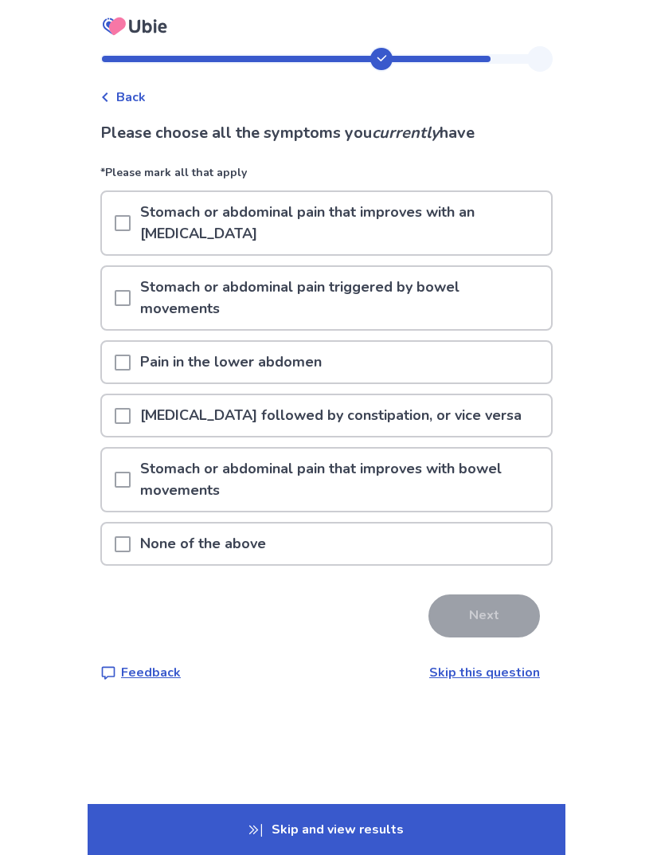
click at [131, 472] on span at bounding box center [123, 480] width 16 height 16
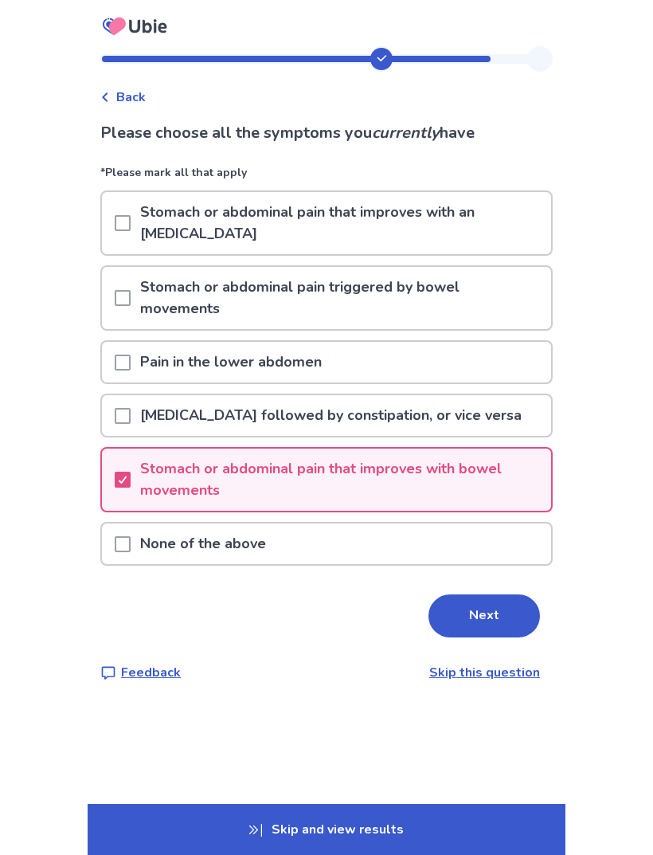
click at [131, 408] on span at bounding box center [123, 416] width 16 height 16
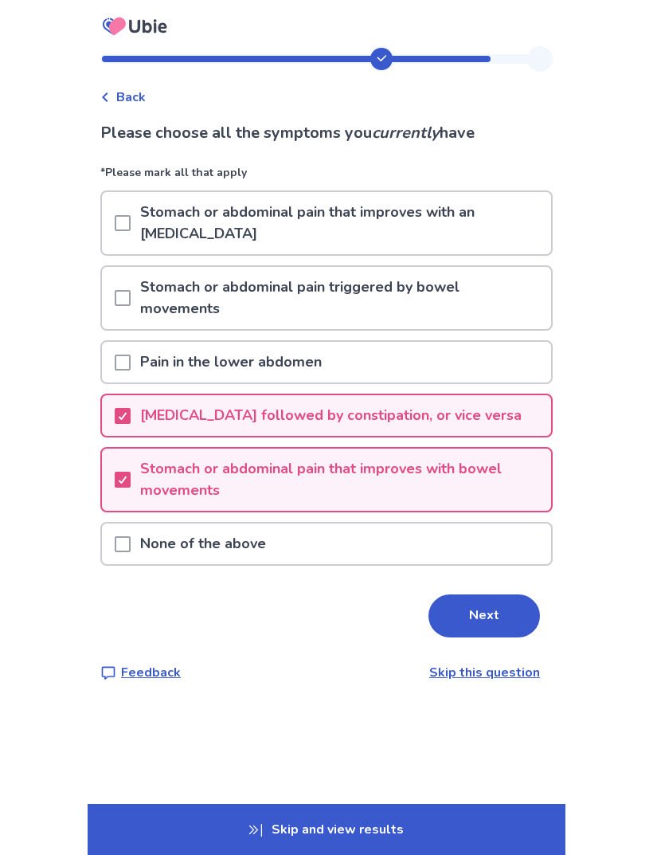
click at [131, 395] on div at bounding box center [123, 415] width 16 height 41
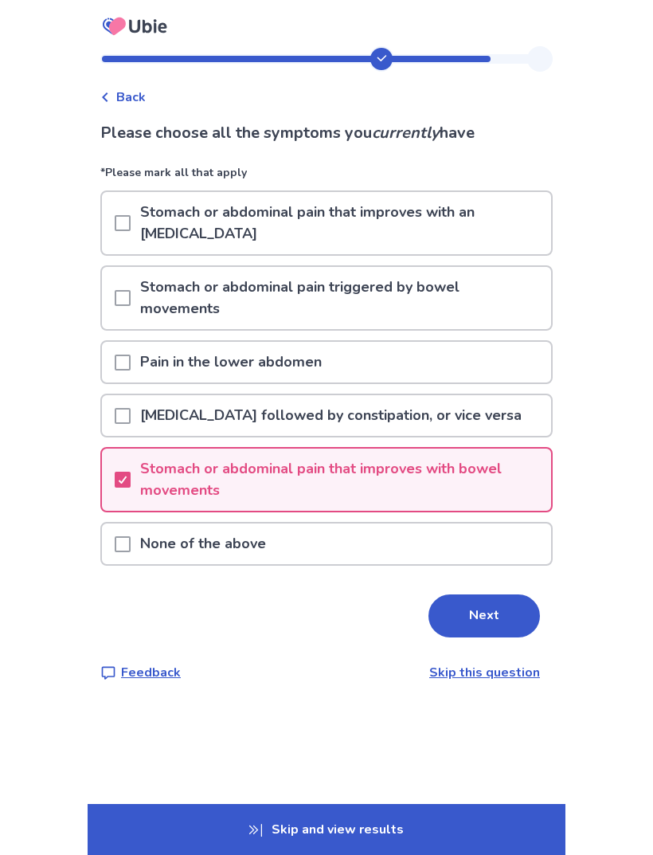
click at [463, 594] on button "Next" at bounding box center [485, 615] width 112 height 43
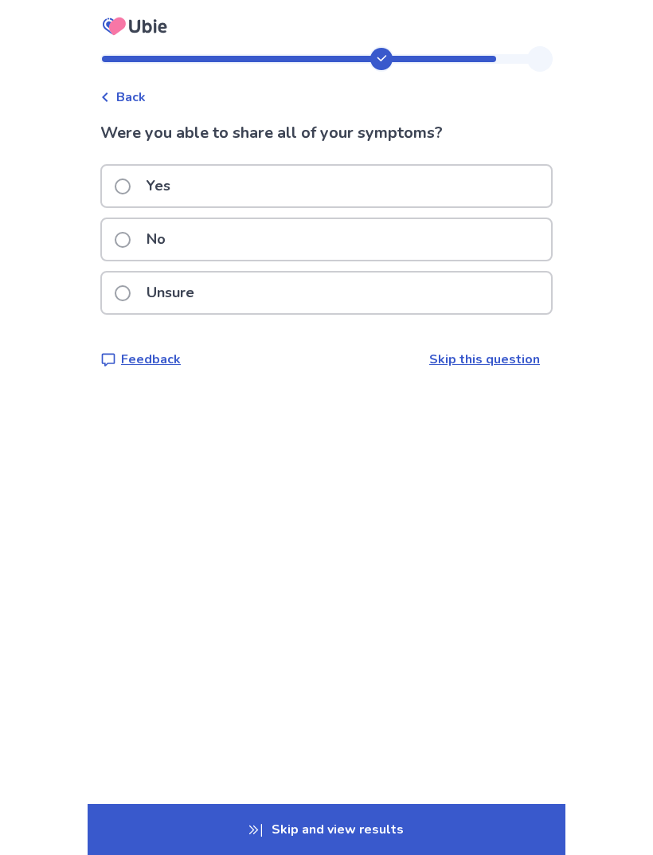
click at [125, 197] on label "Yes" at bounding box center [147, 186] width 65 height 41
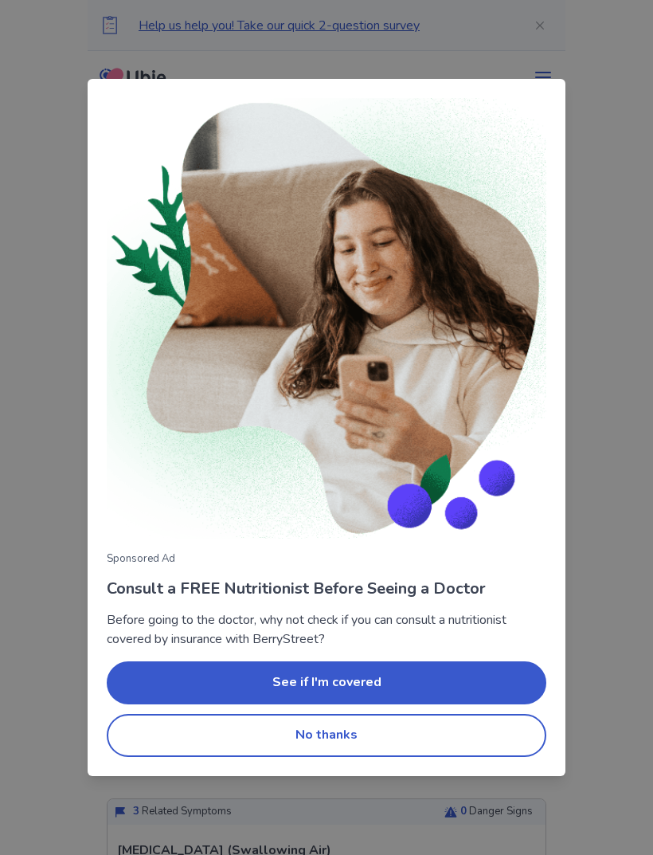
click at [150, 738] on button "No thanks" at bounding box center [327, 735] width 440 height 43
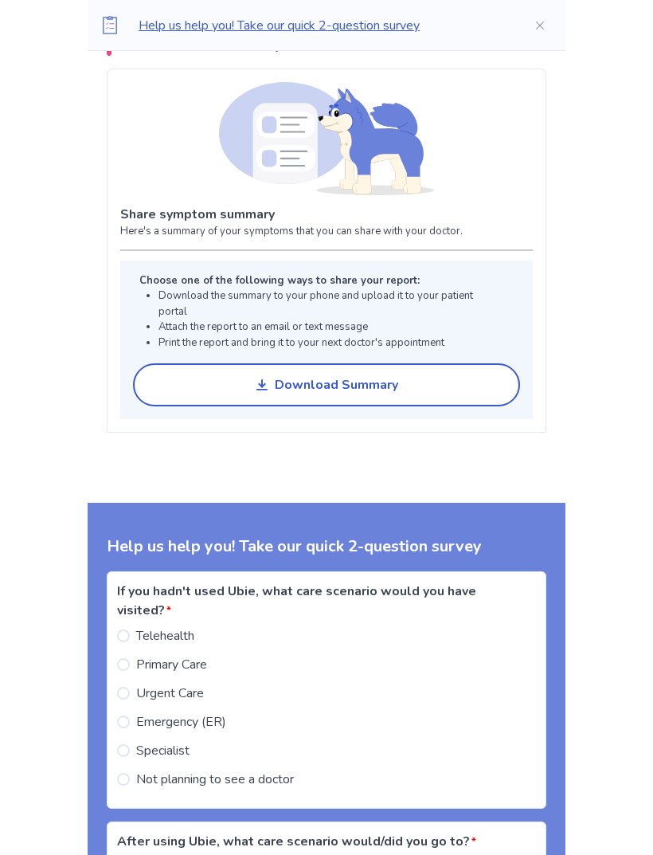
scroll to position [1126, 0]
click at [190, 381] on button "Download Summary" at bounding box center [326, 384] width 387 height 43
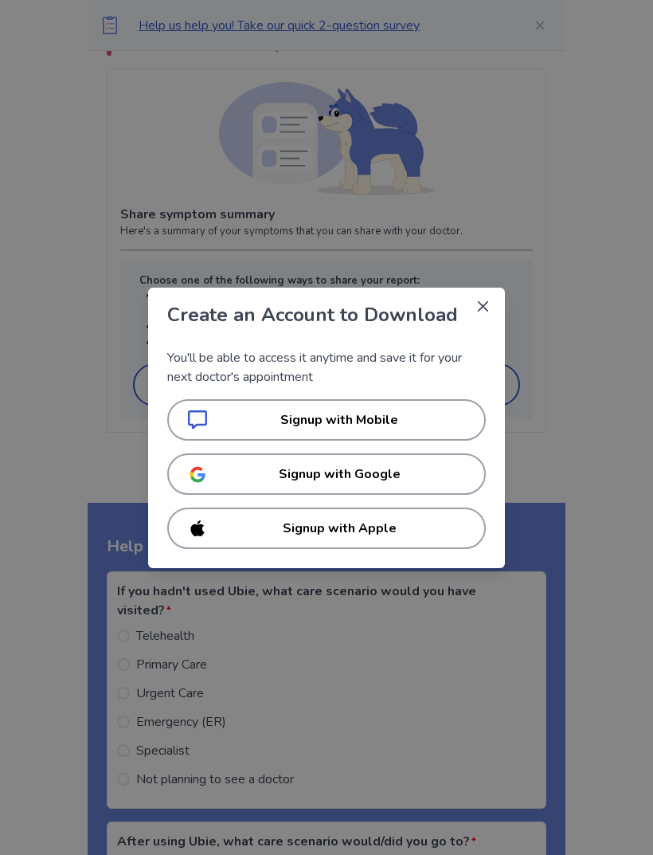
click at [95, 425] on div "Create an Account to Download You'll be able to access it anytime and save it f…" at bounding box center [326, 427] width 653 height 855
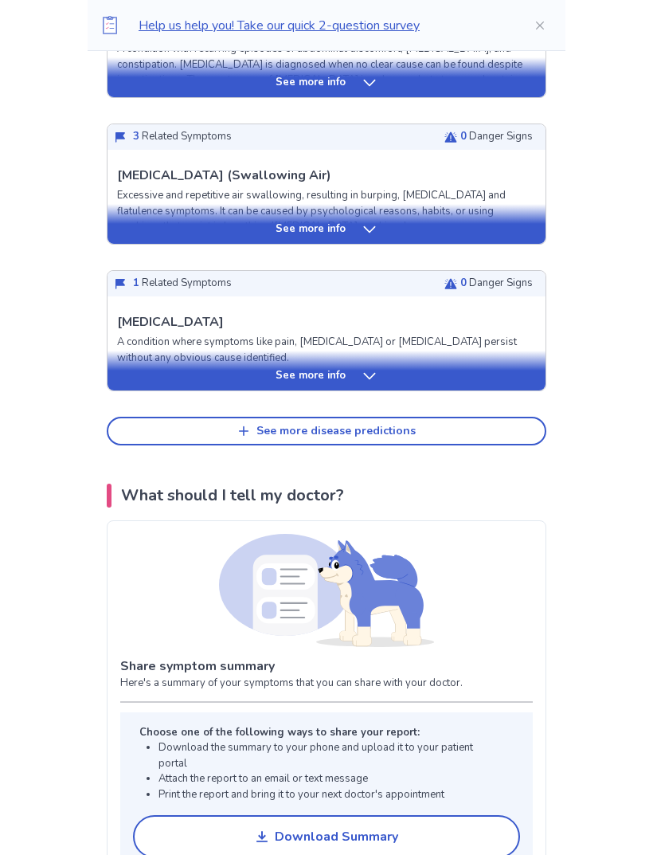
scroll to position [674, 0]
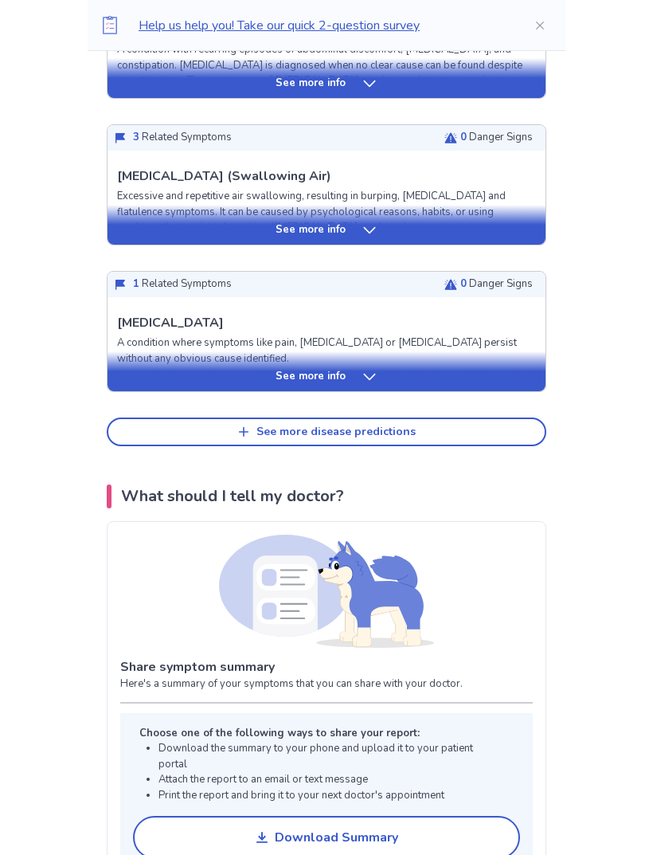
click at [166, 432] on button "See more disease predictions" at bounding box center [327, 431] width 440 height 29
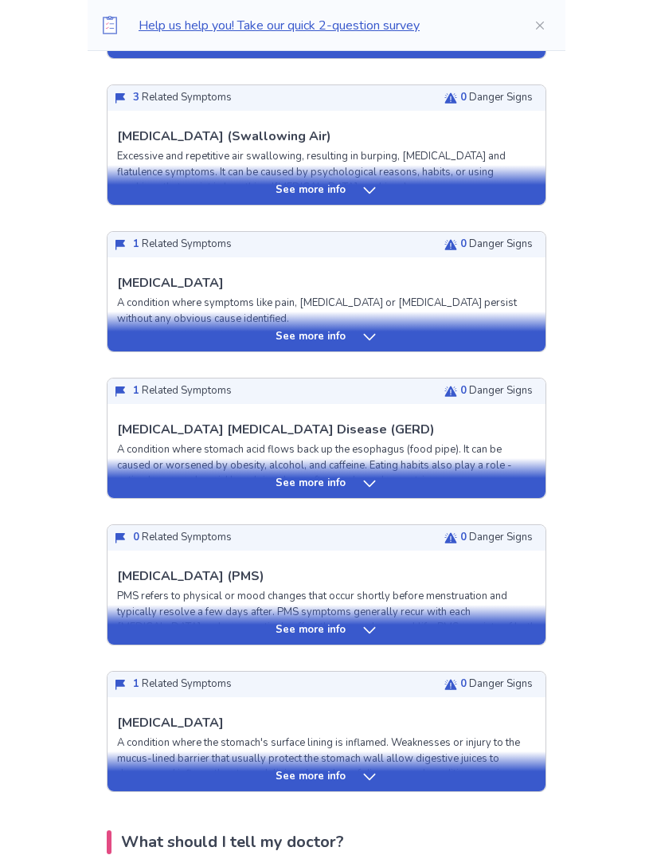
scroll to position [714, 0]
click at [182, 789] on div "See more info" at bounding box center [327, 771] width 438 height 40
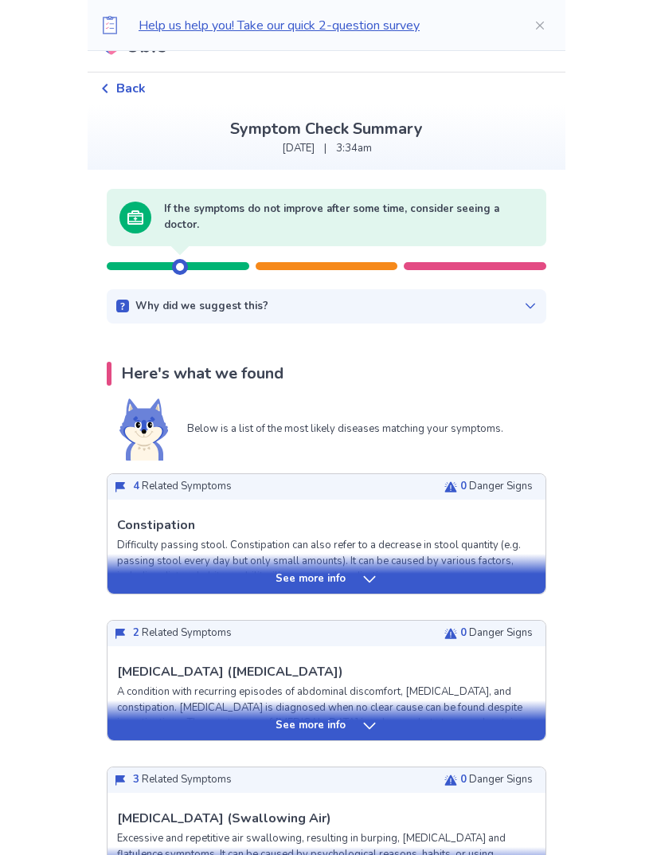
scroll to position [0, 0]
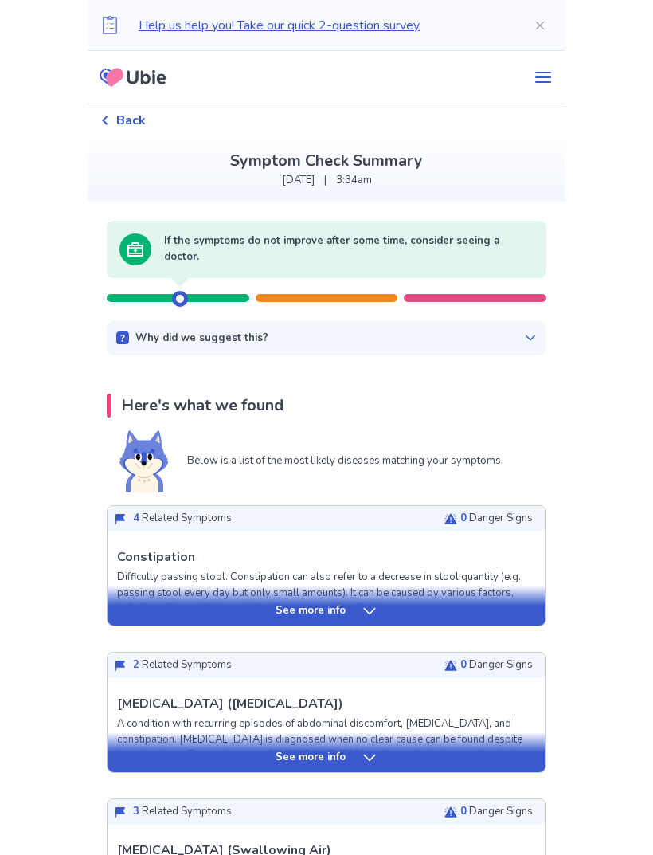
click at [164, 611] on div "See more info" at bounding box center [327, 611] width 438 height 16
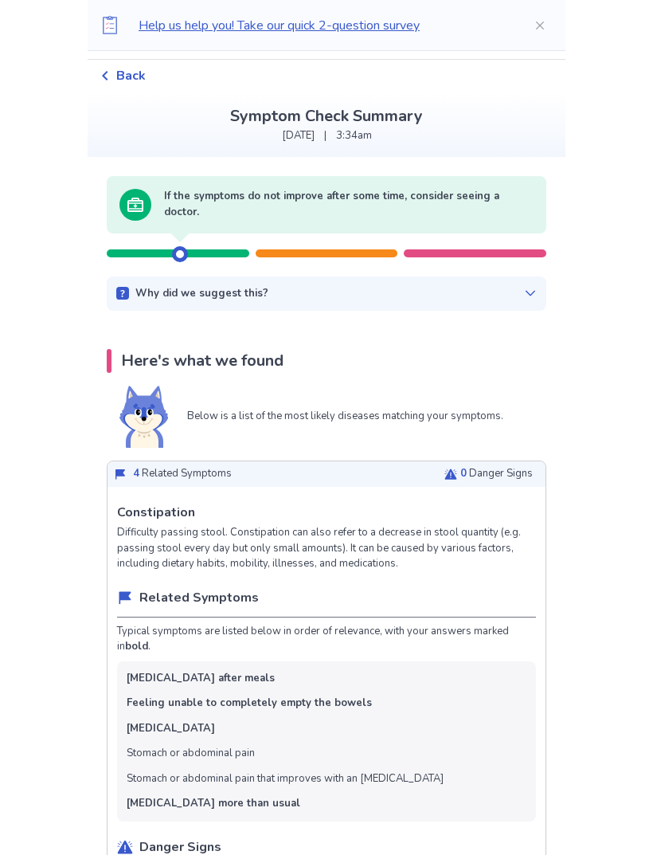
scroll to position [47, 0]
